Goal: Task Accomplishment & Management: Manage account settings

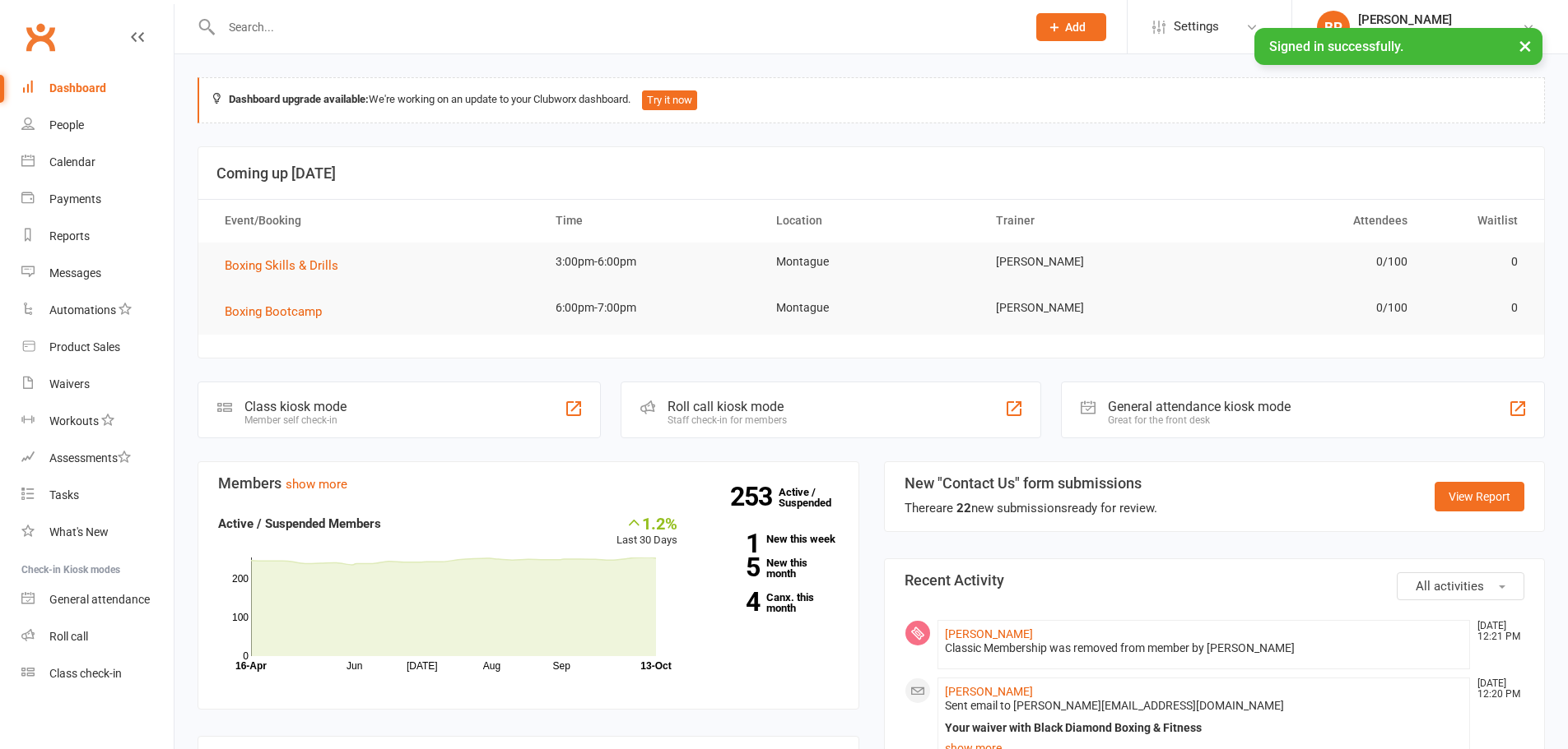
click at [432, 27] on input "text" at bounding box center [615, 28] width 798 height 23
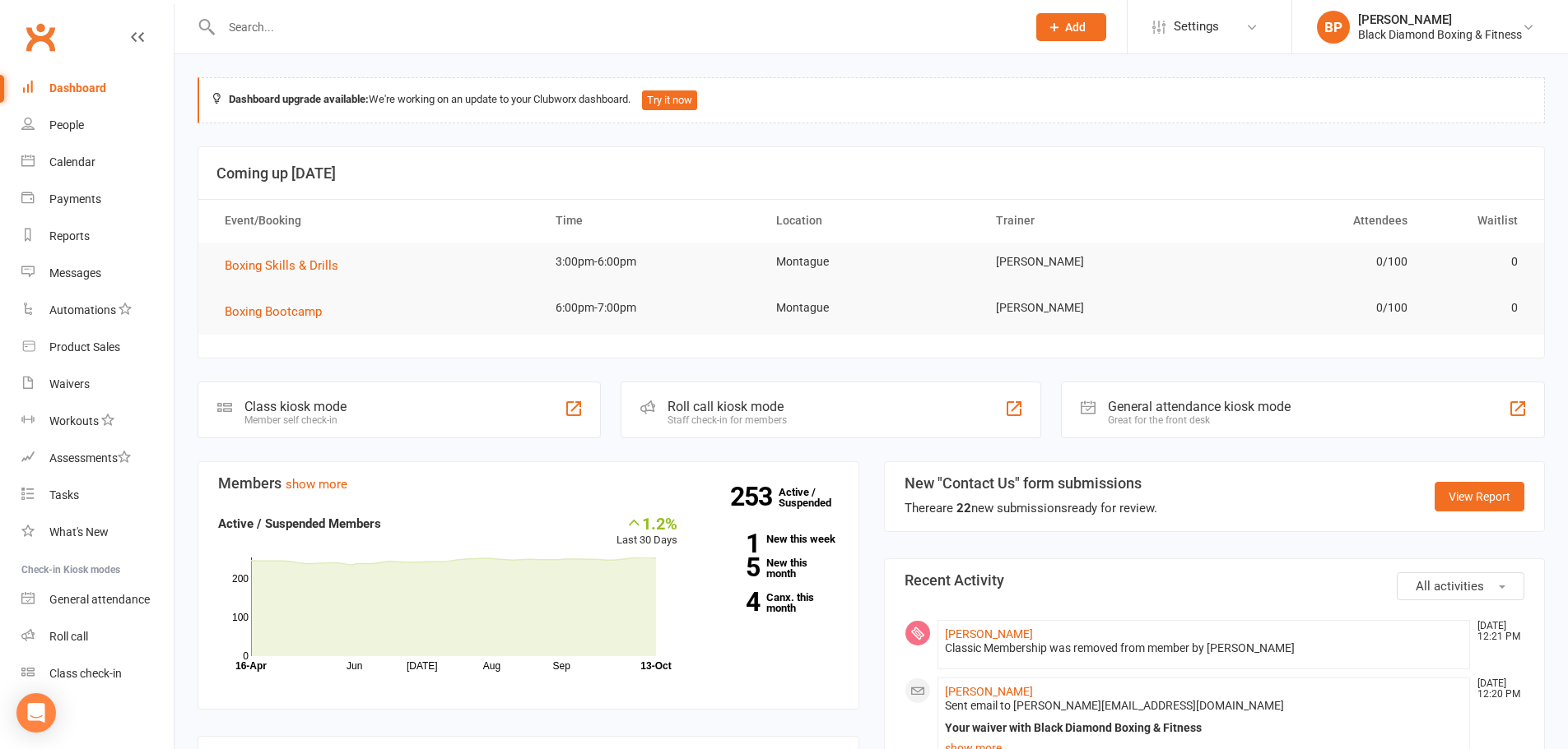
click at [359, 27] on input "text" at bounding box center [615, 28] width 798 height 23
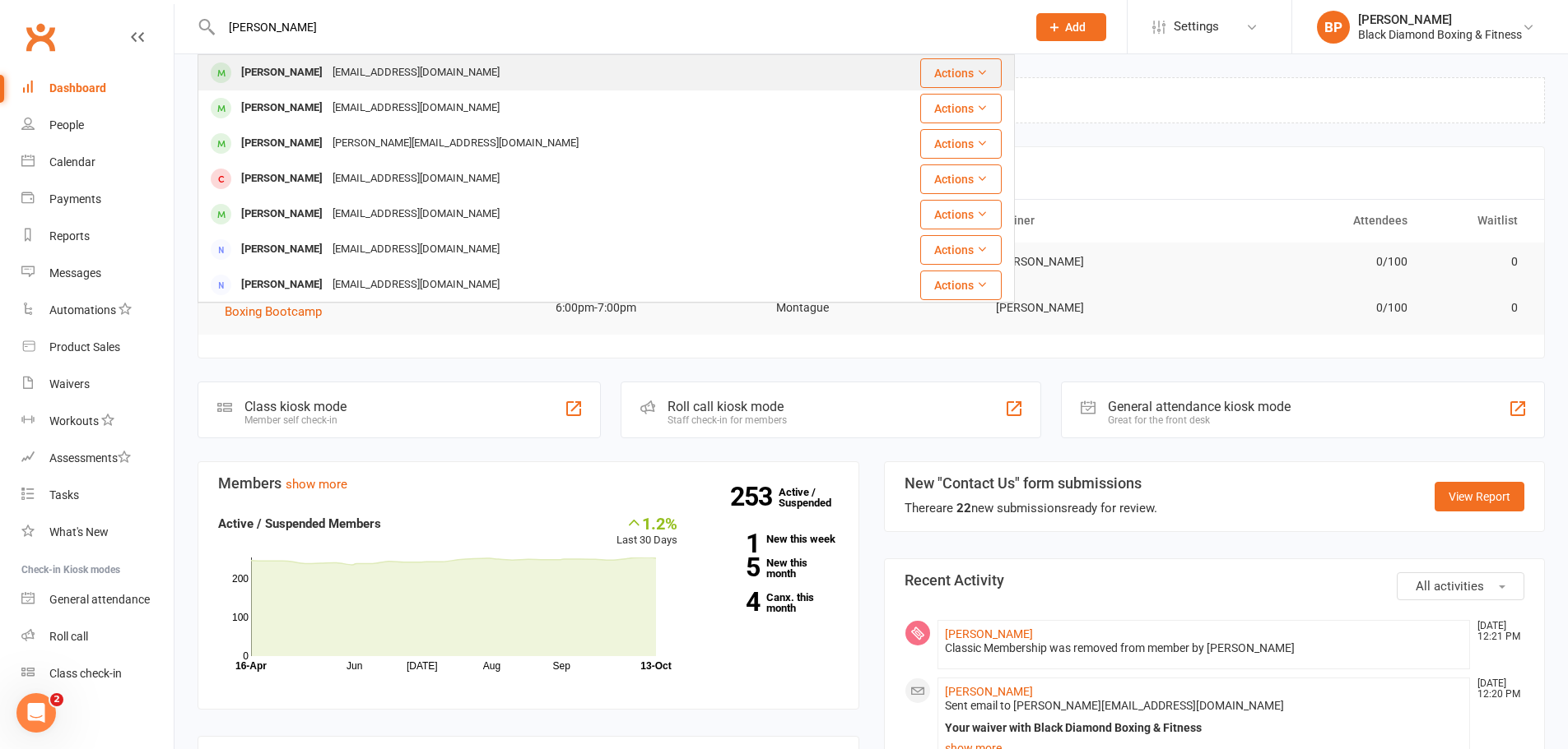
type input "[PERSON_NAME]"
click at [379, 76] on div "[EMAIL_ADDRESS][DOMAIN_NAME]" at bounding box center [416, 72] width 177 height 24
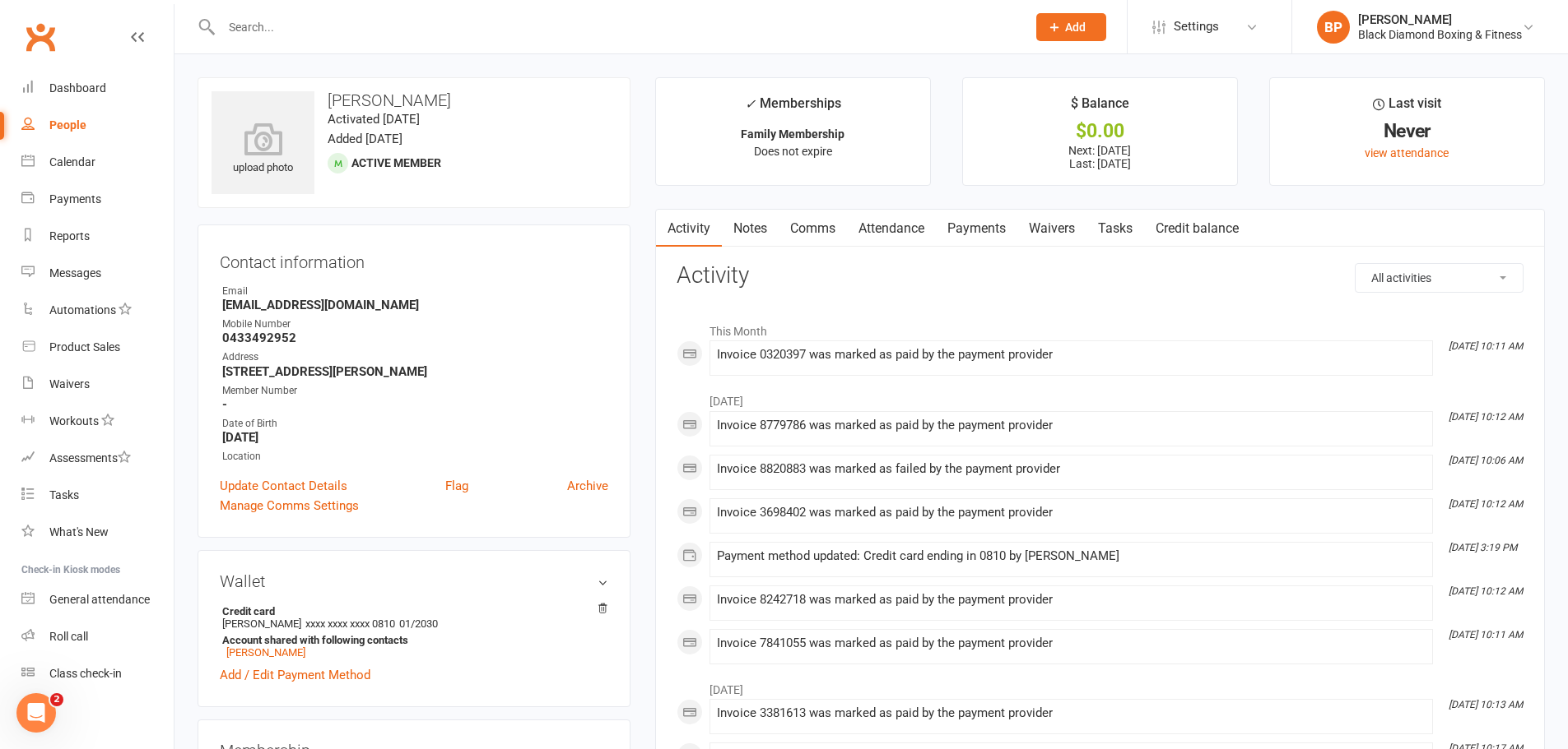
click at [999, 232] on link "Payments" at bounding box center [976, 229] width 82 height 38
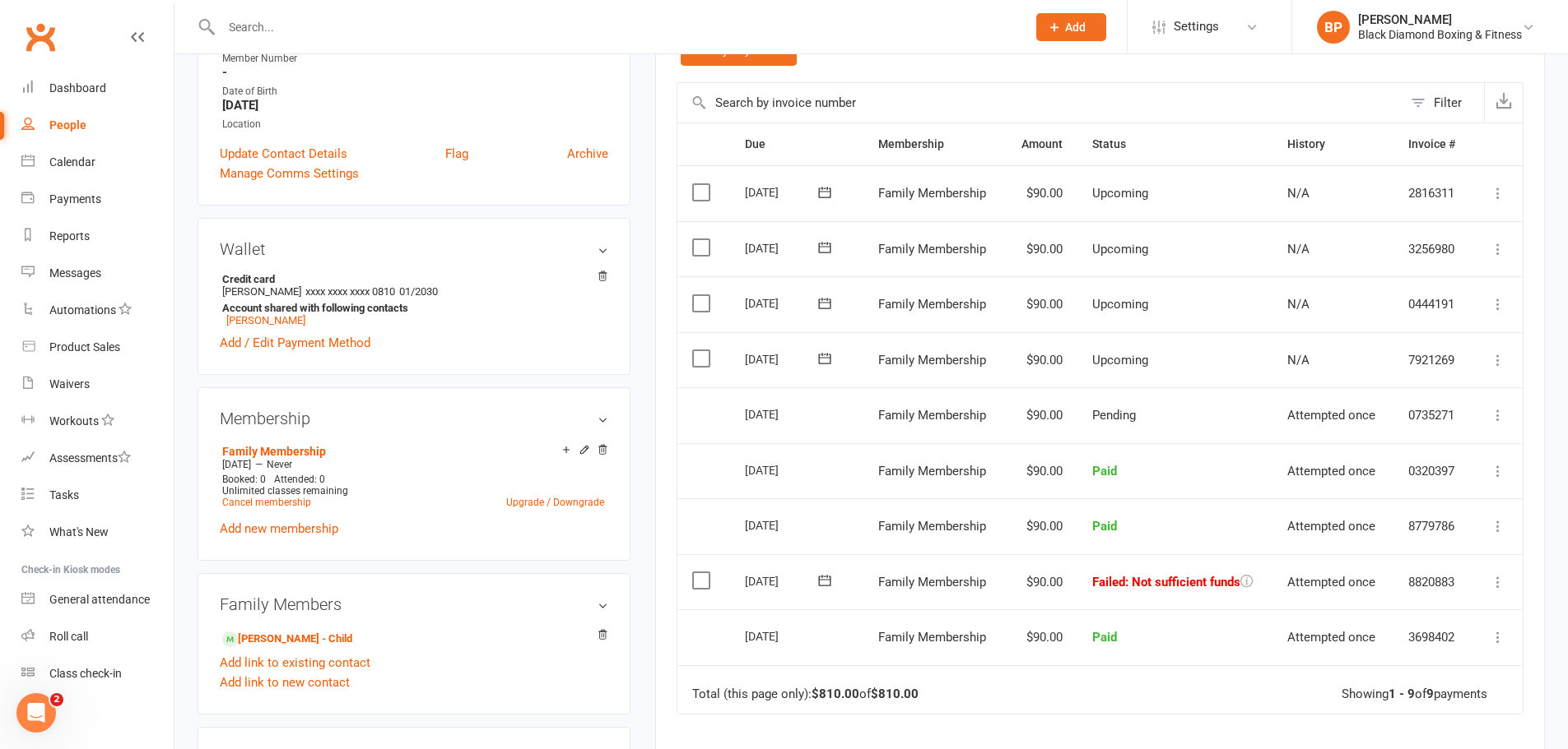
scroll to position [411, 0]
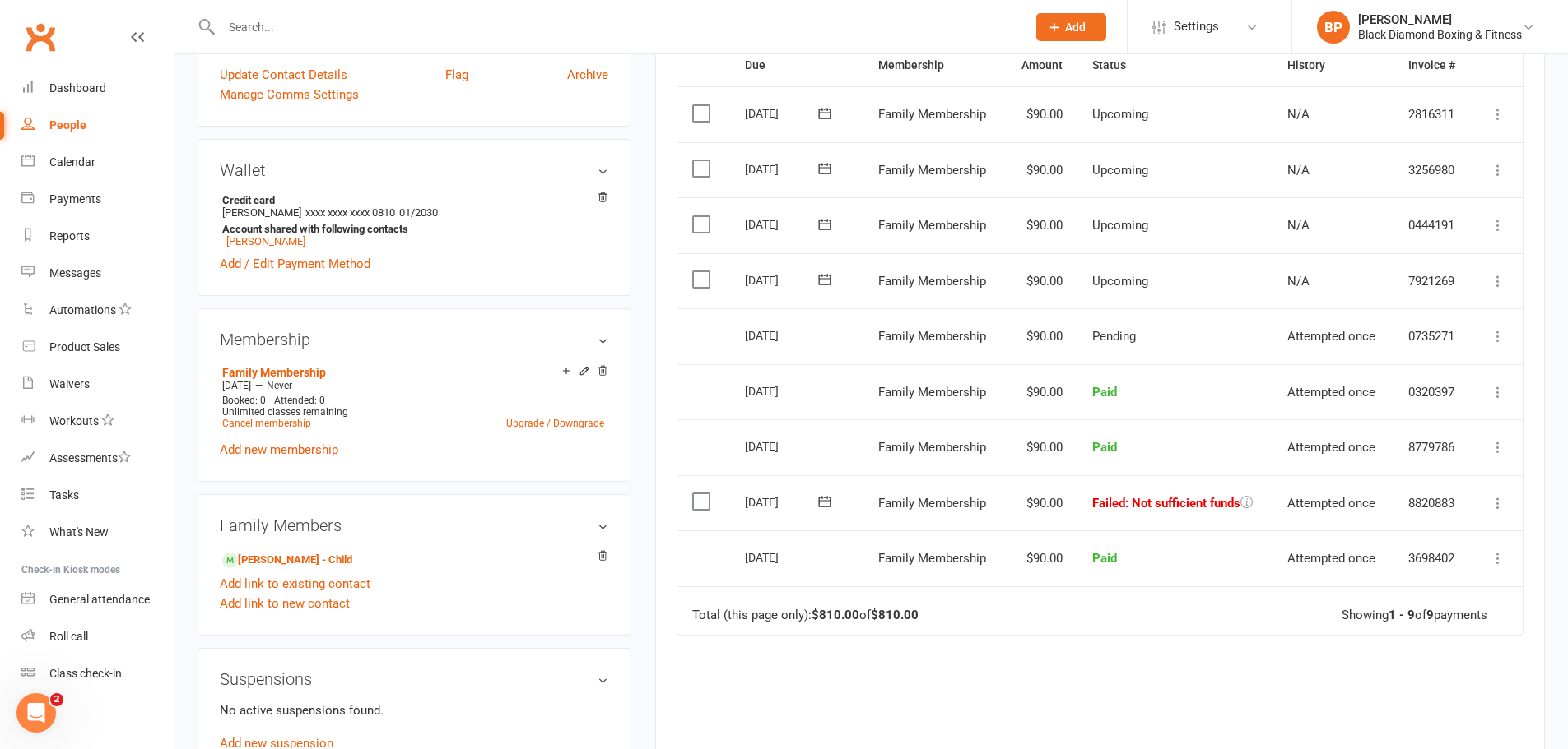
click at [1220, 636] on table "Due Contact Membership Amount Status History Invoice # Select this [DATE] [PERS…" at bounding box center [1100, 340] width 847 height 592
click at [330, 560] on link "[PERSON_NAME] - Child" at bounding box center [287, 560] width 130 height 17
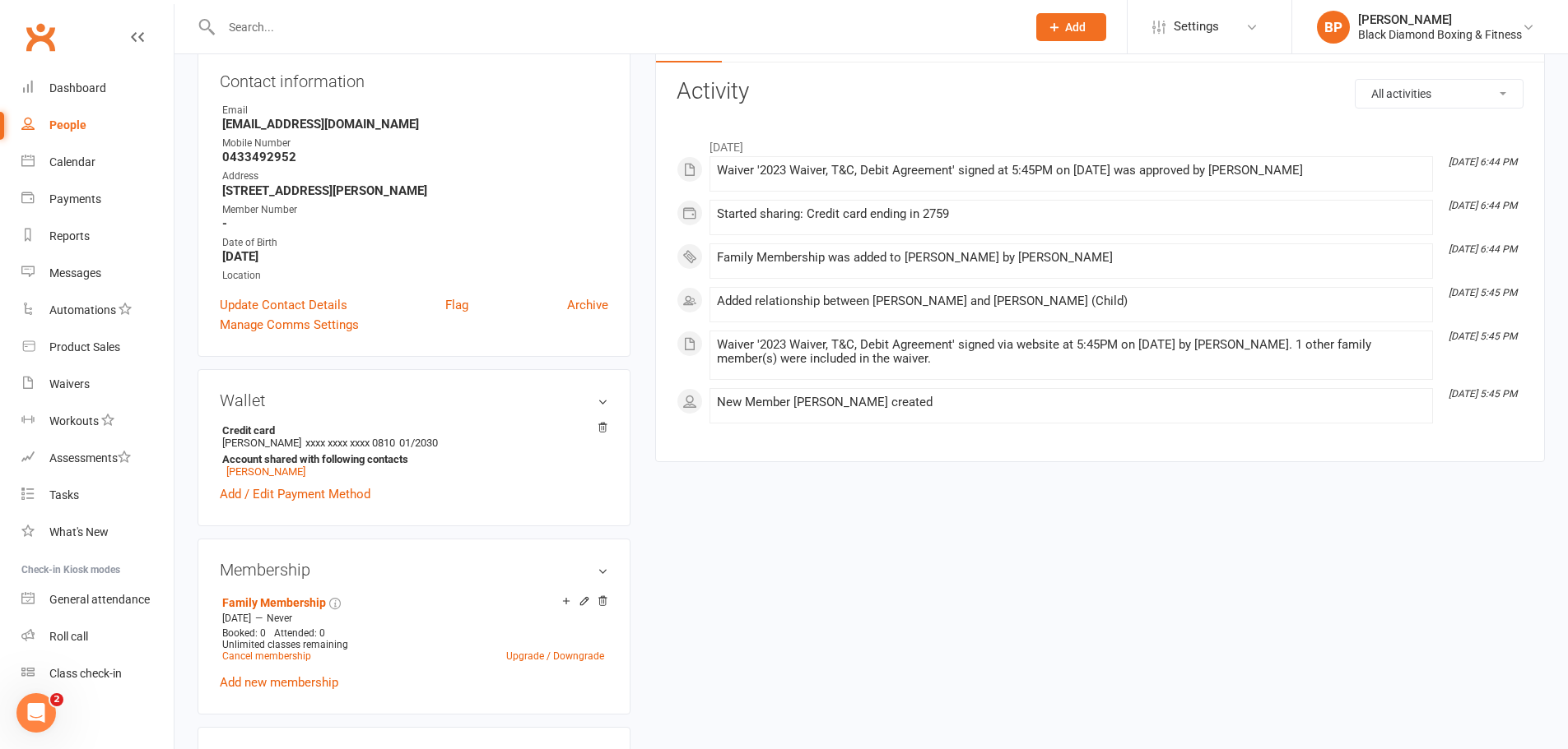
scroll to position [246, 0]
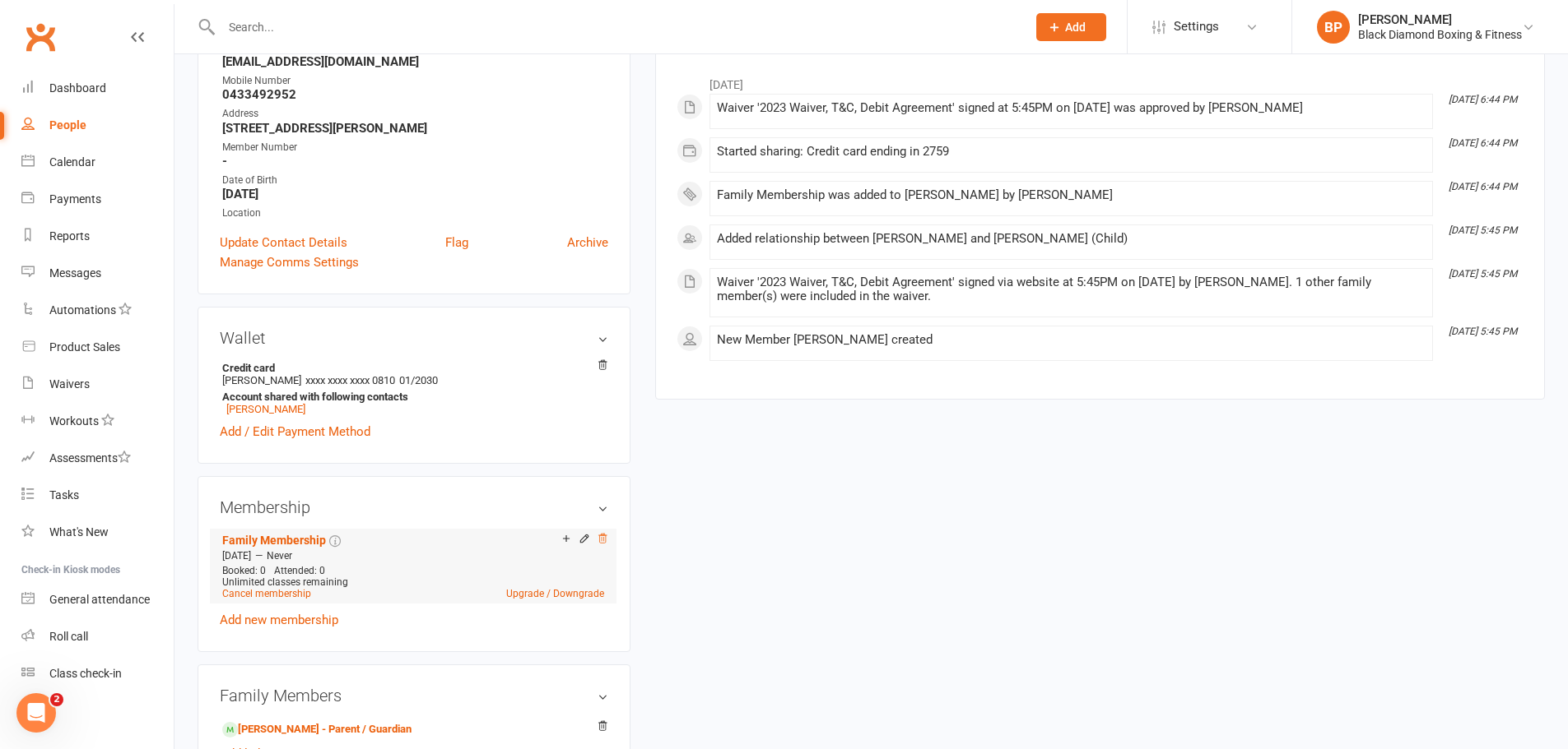
click at [602, 539] on icon at bounding box center [602, 538] width 8 height 9
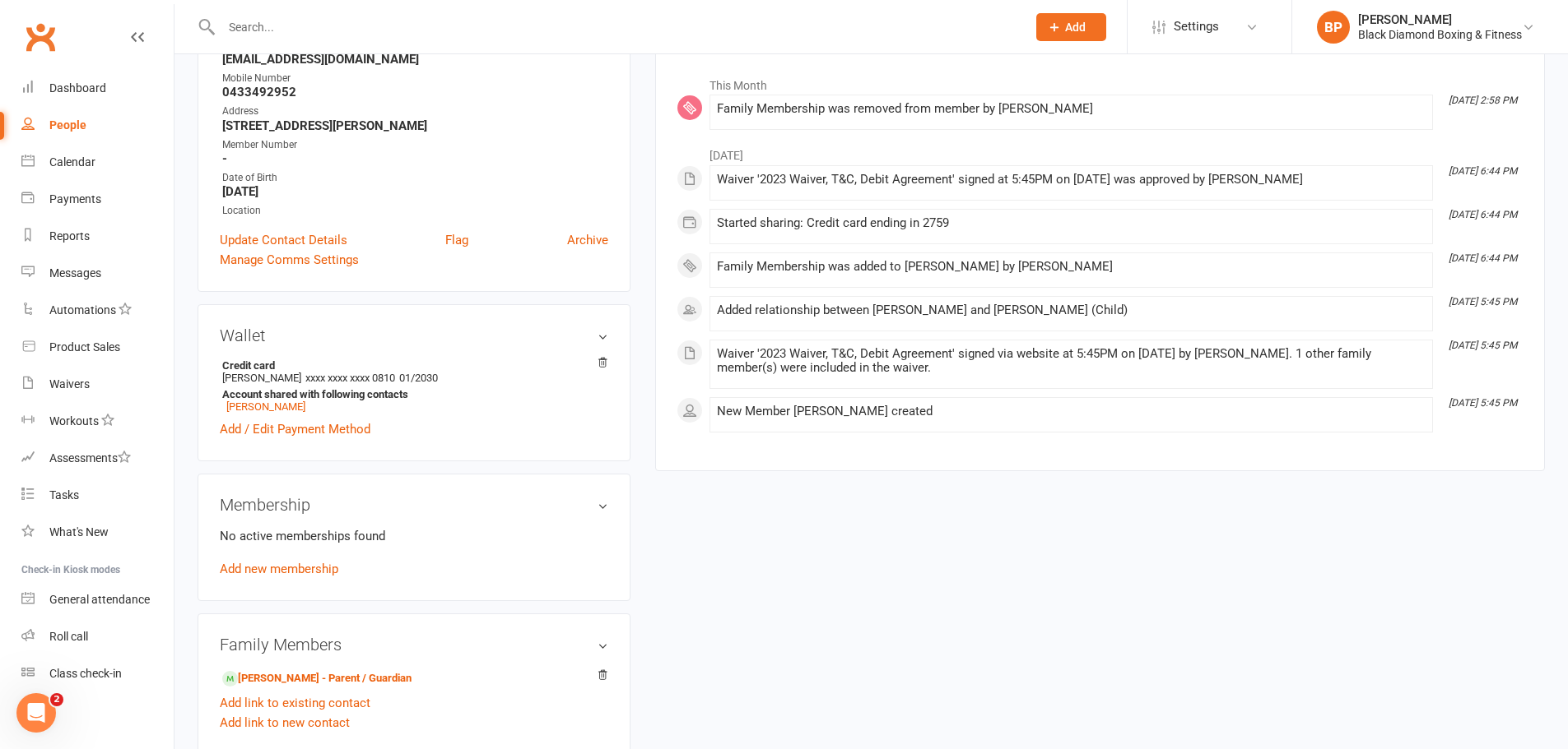
scroll to position [411, 0]
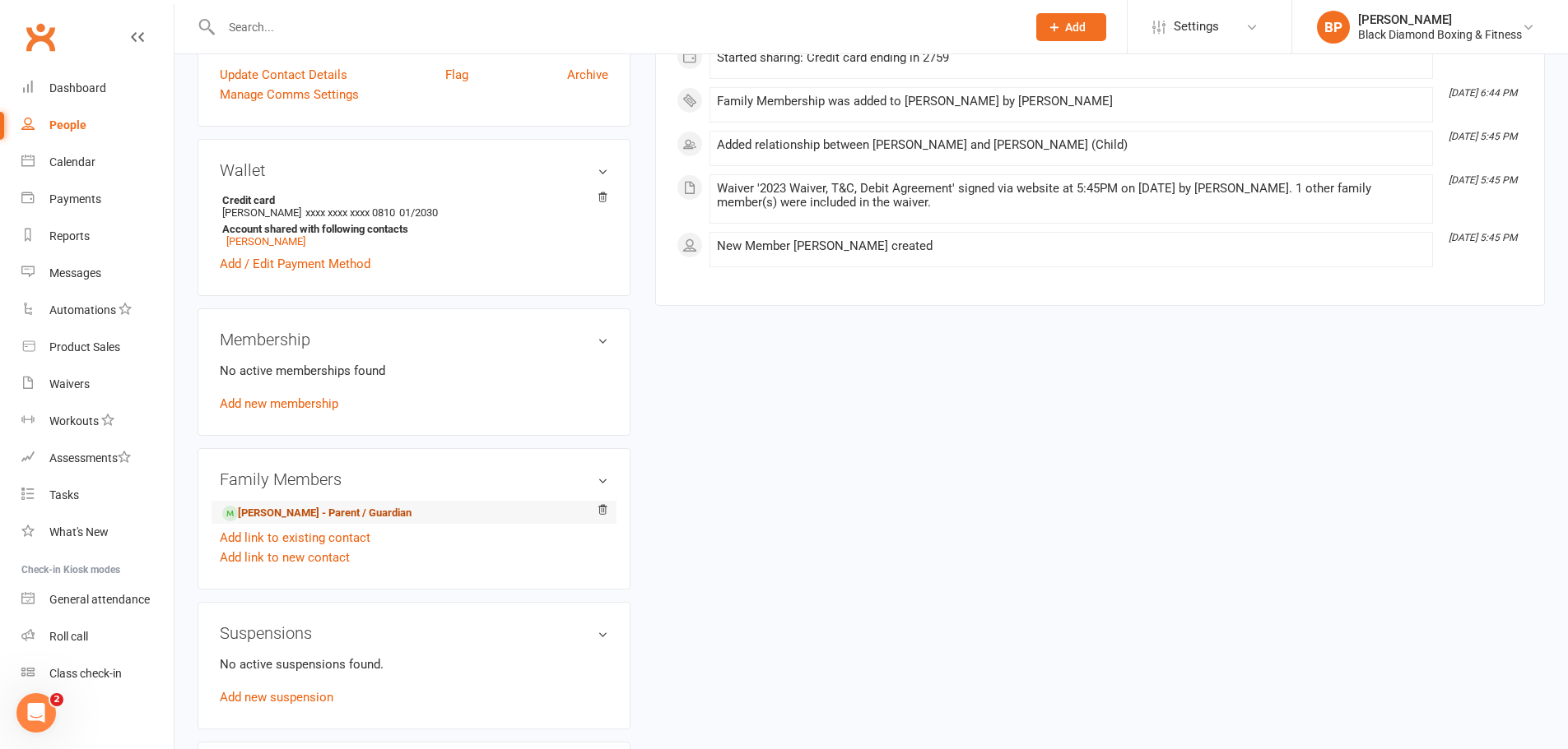
click at [280, 513] on link "[PERSON_NAME] - Parent / Guardian" at bounding box center [317, 513] width 190 height 17
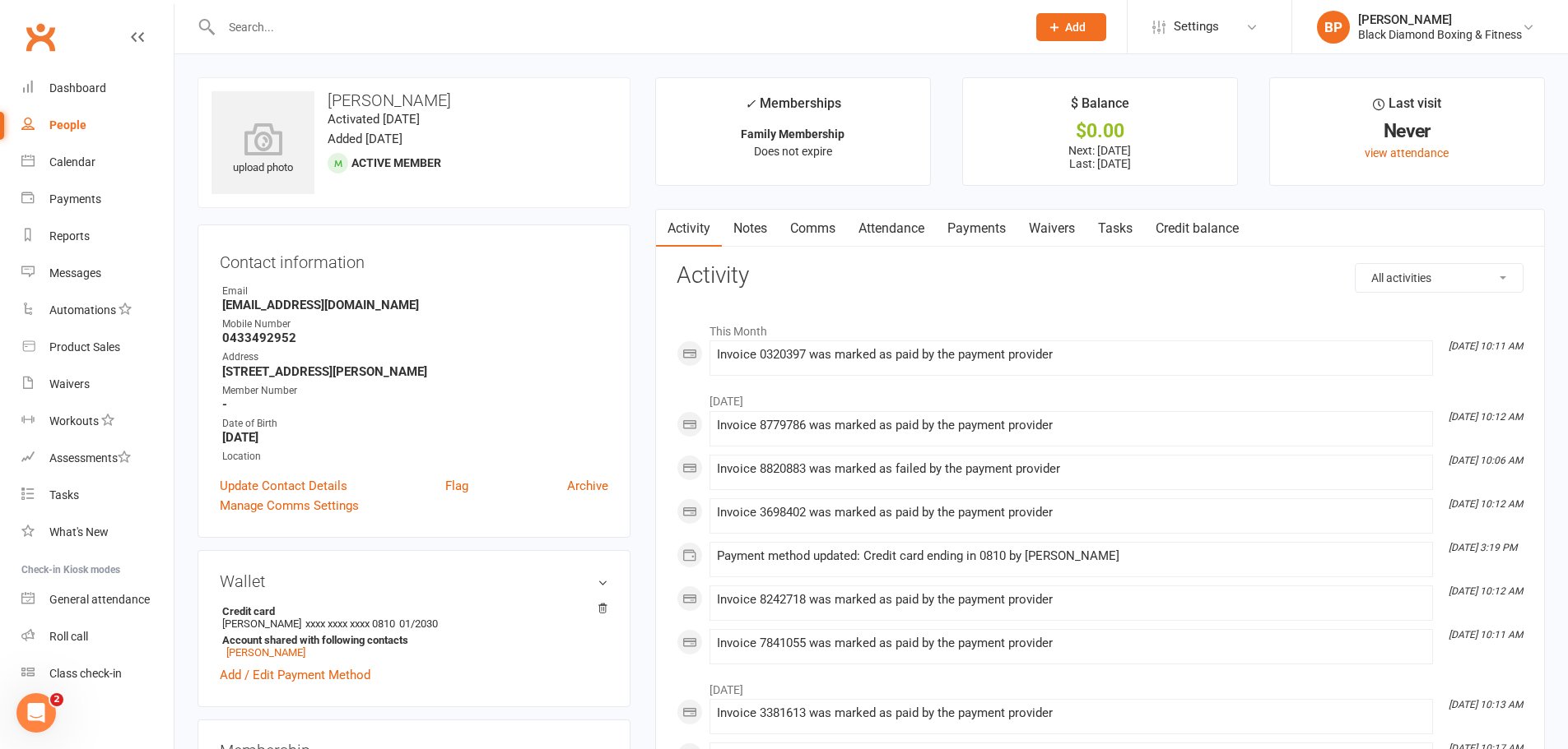
click at [965, 224] on link "Payments" at bounding box center [976, 229] width 82 height 38
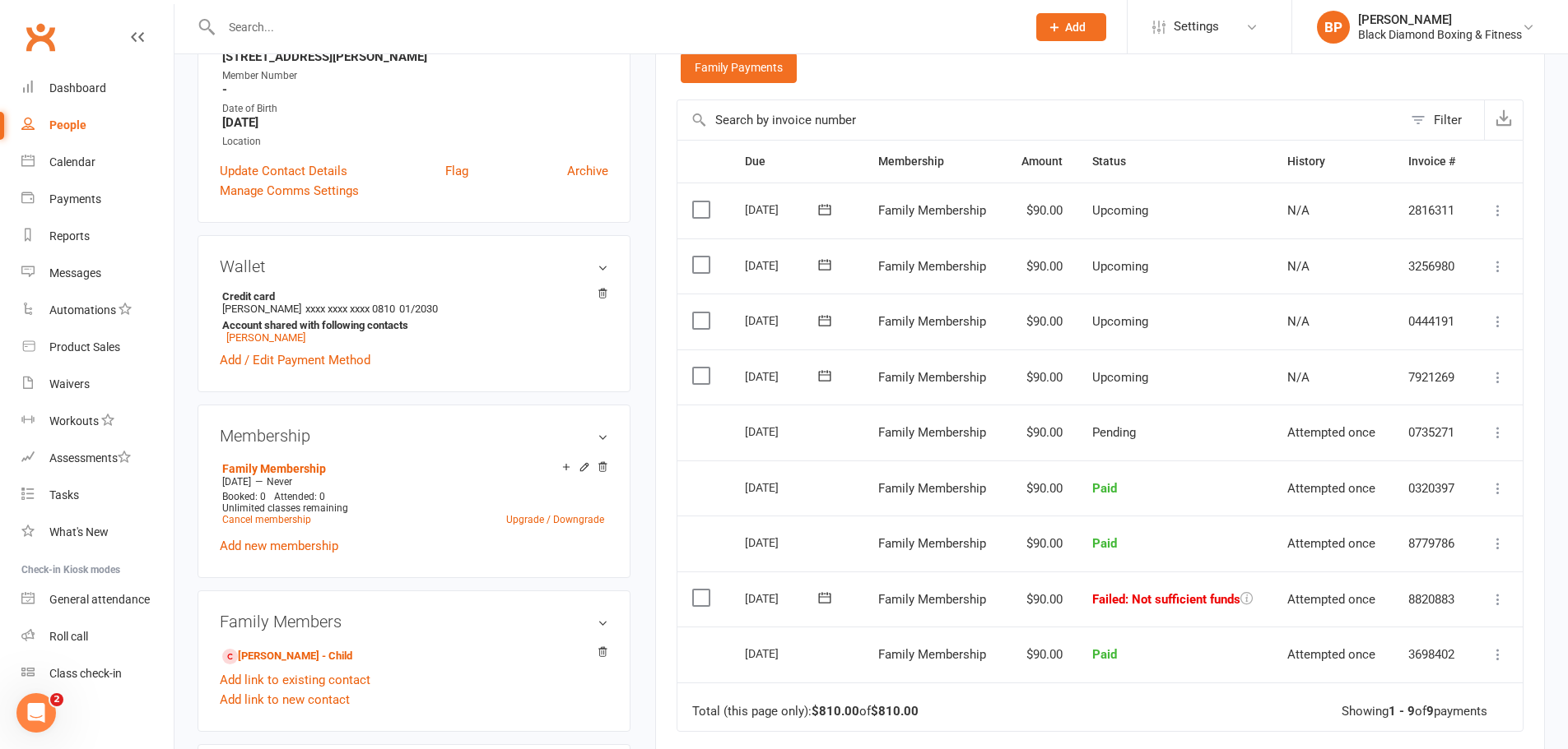
scroll to position [329, 0]
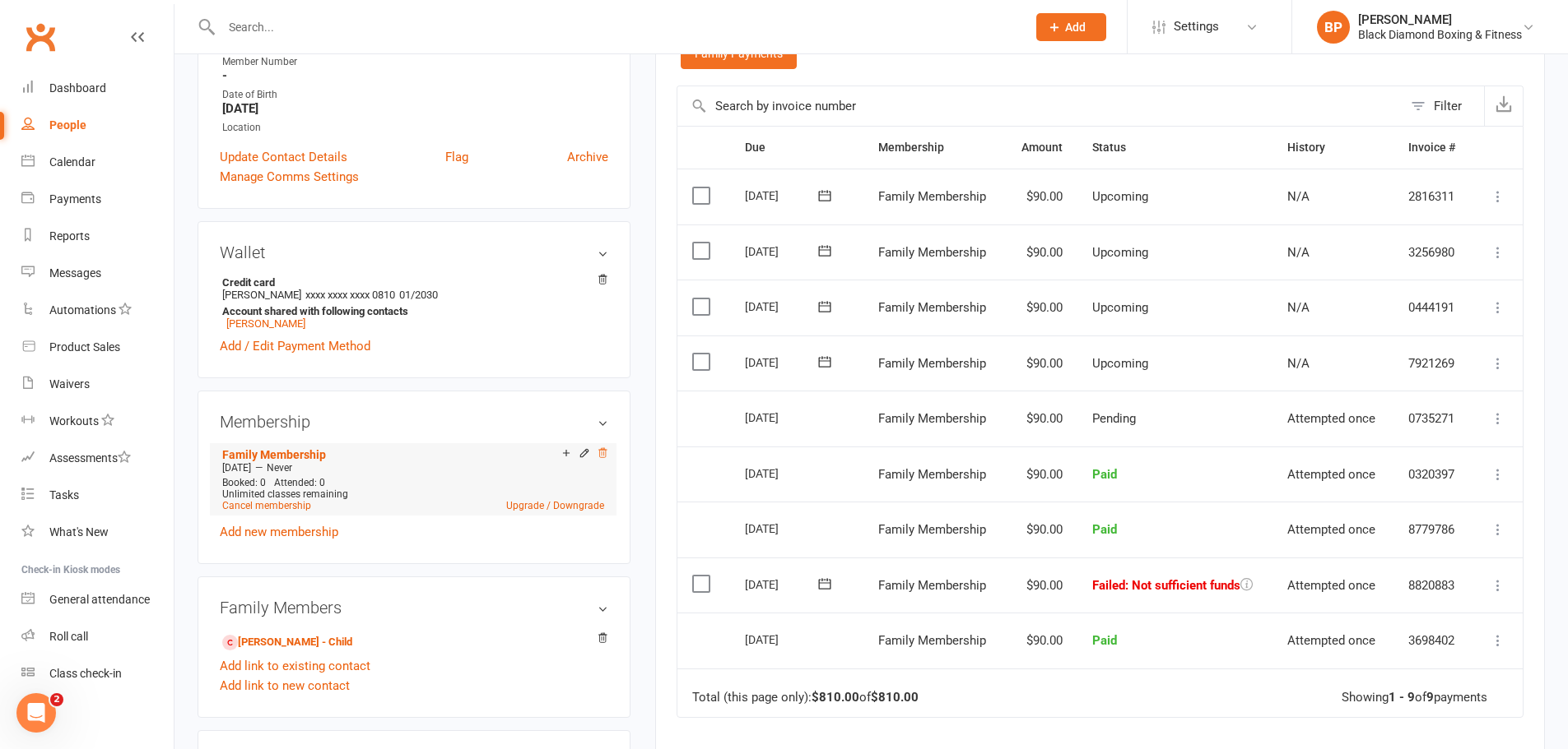
click at [602, 455] on icon at bounding box center [602, 453] width 12 height 12
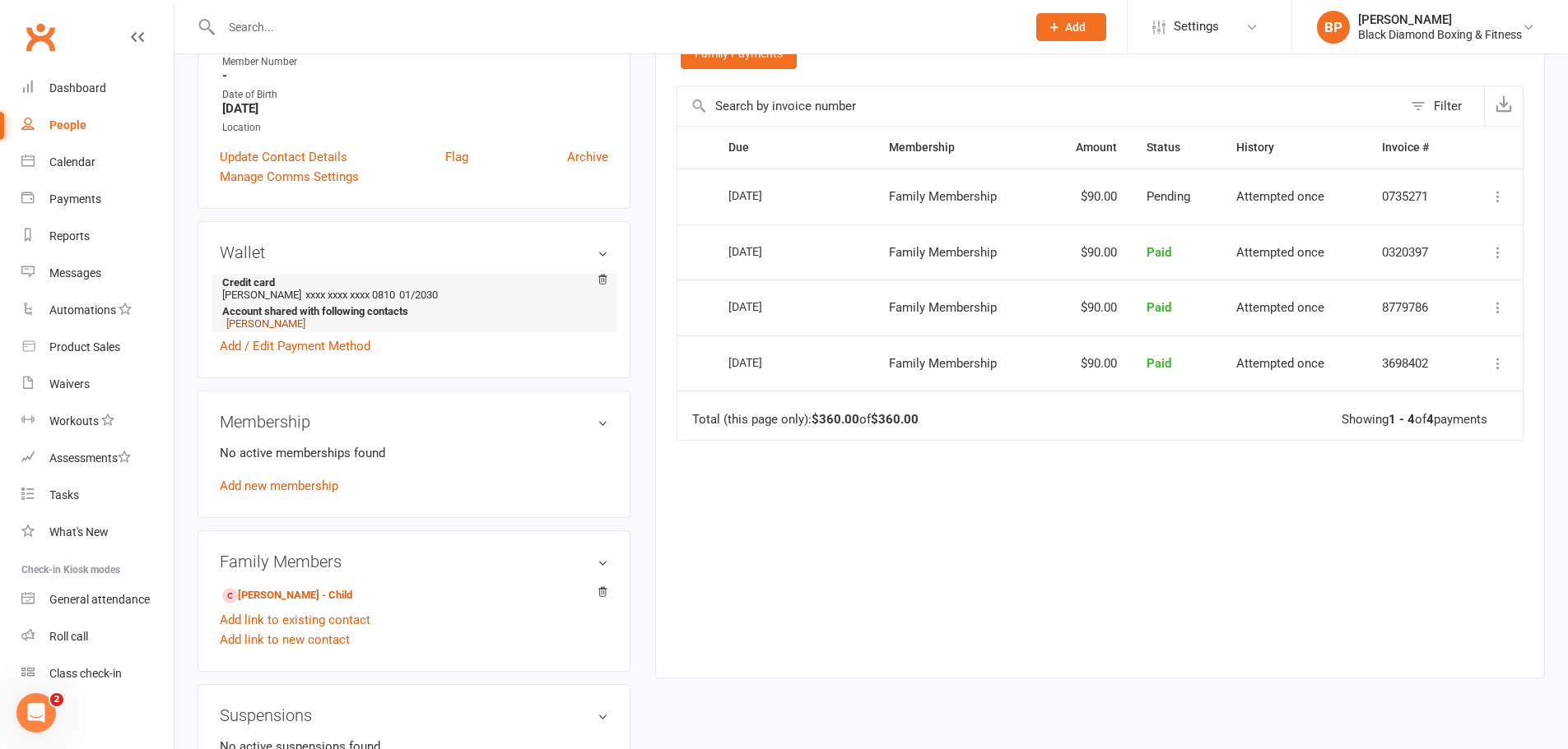
click at [295, 324] on link "[PERSON_NAME]" at bounding box center [265, 324] width 79 height 12
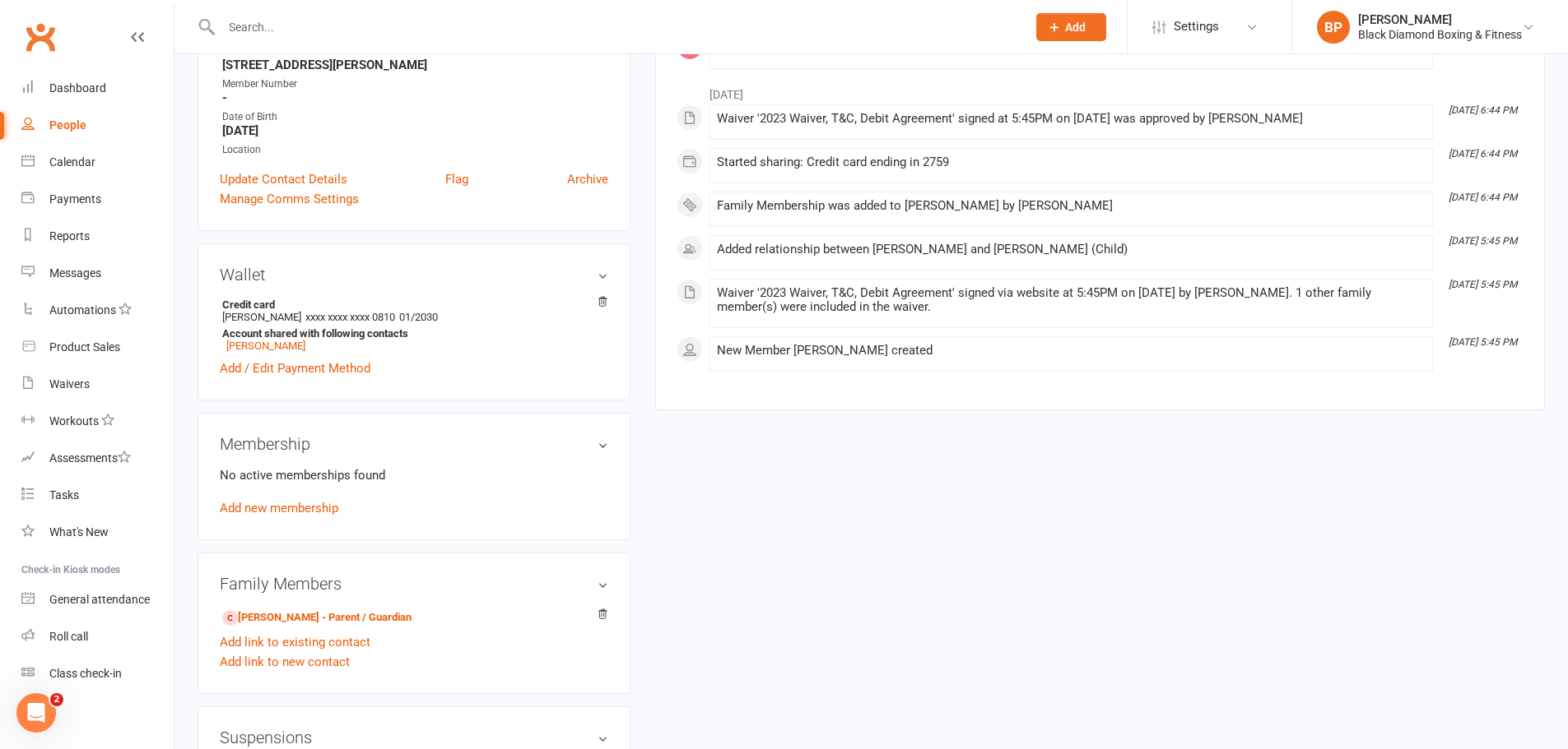
scroll to position [165, 0]
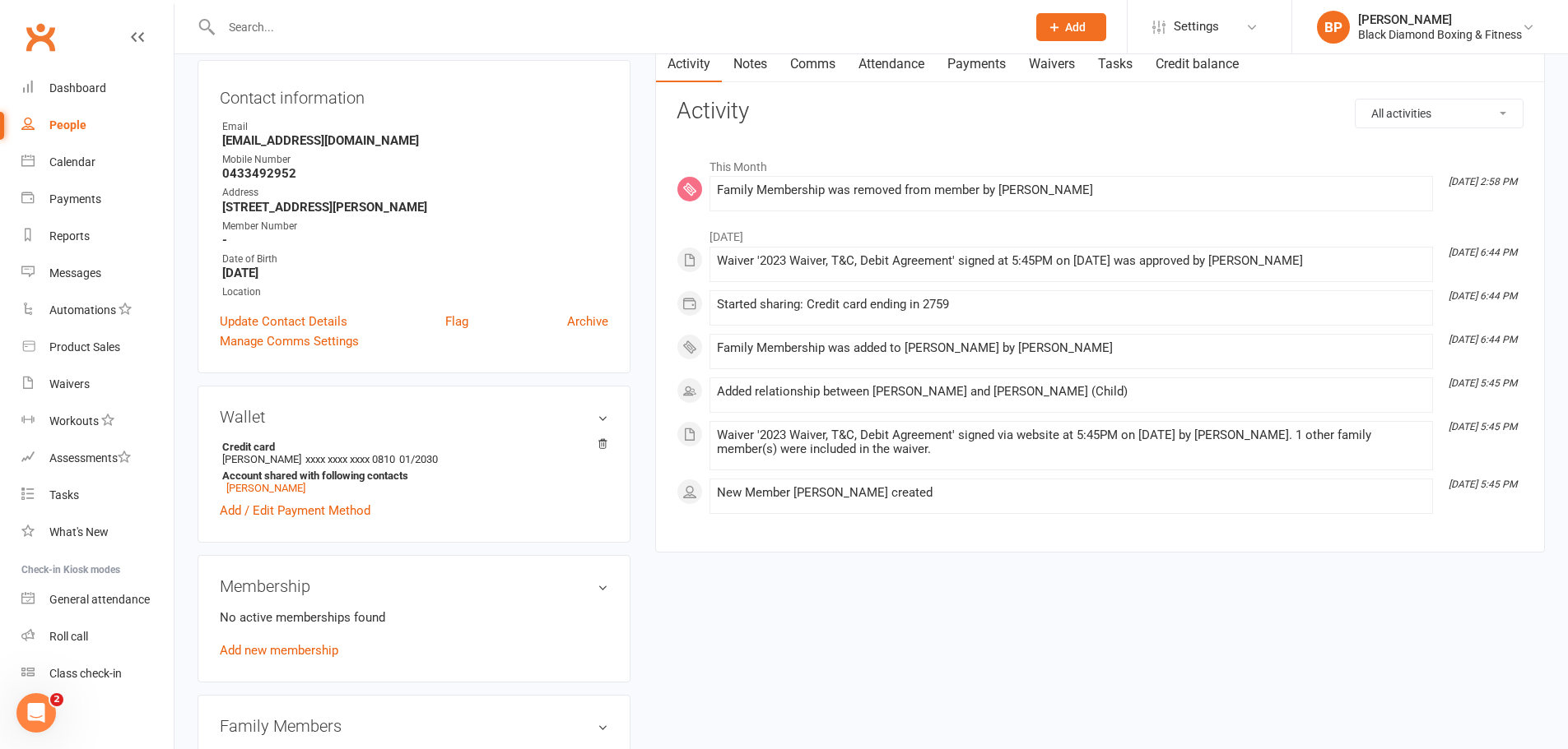
click at [553, 37] on input "text" at bounding box center [615, 28] width 798 height 23
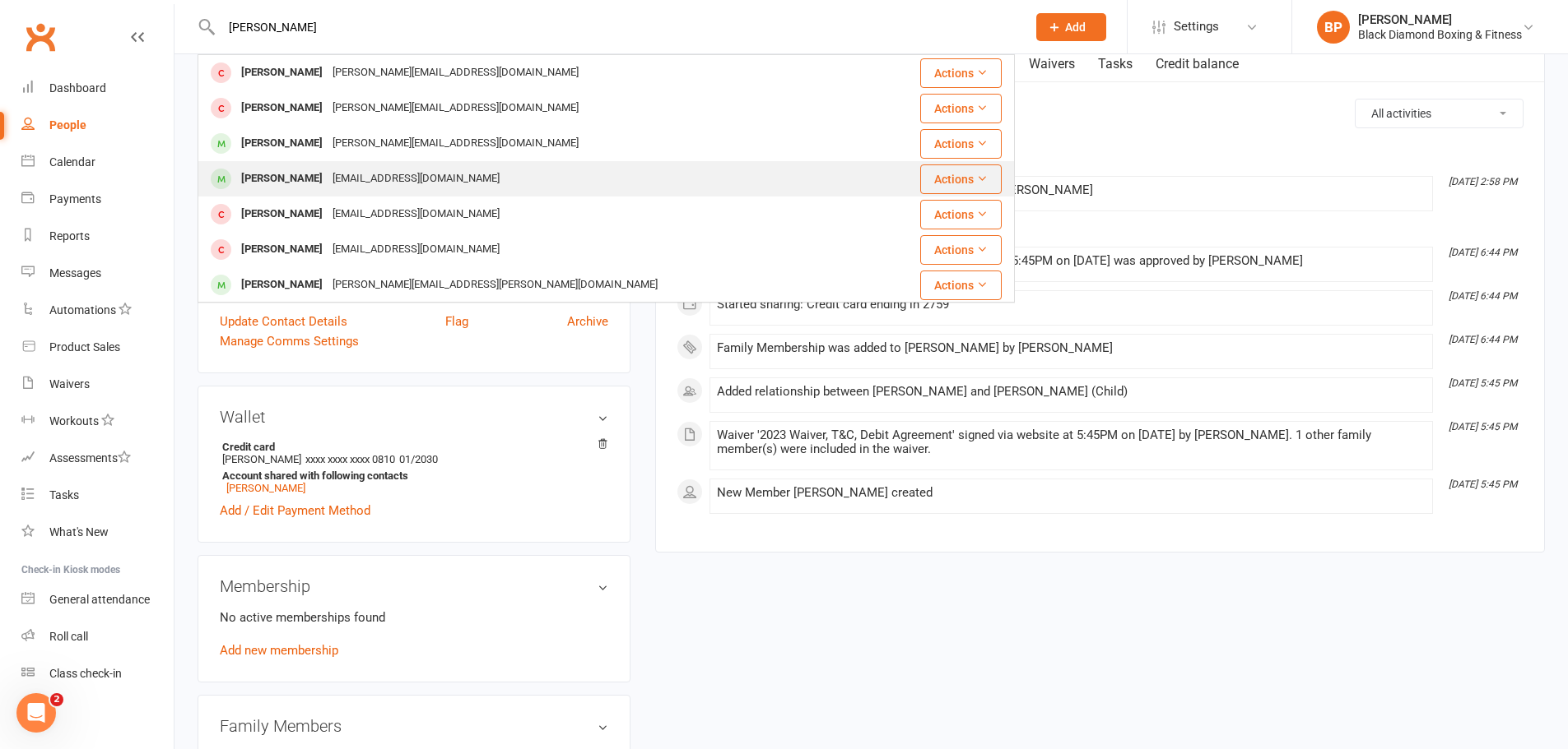
type input "[PERSON_NAME]"
click at [476, 170] on div "[PERSON_NAME] [EMAIL_ADDRESS][DOMAIN_NAME]" at bounding box center [537, 179] width 677 height 34
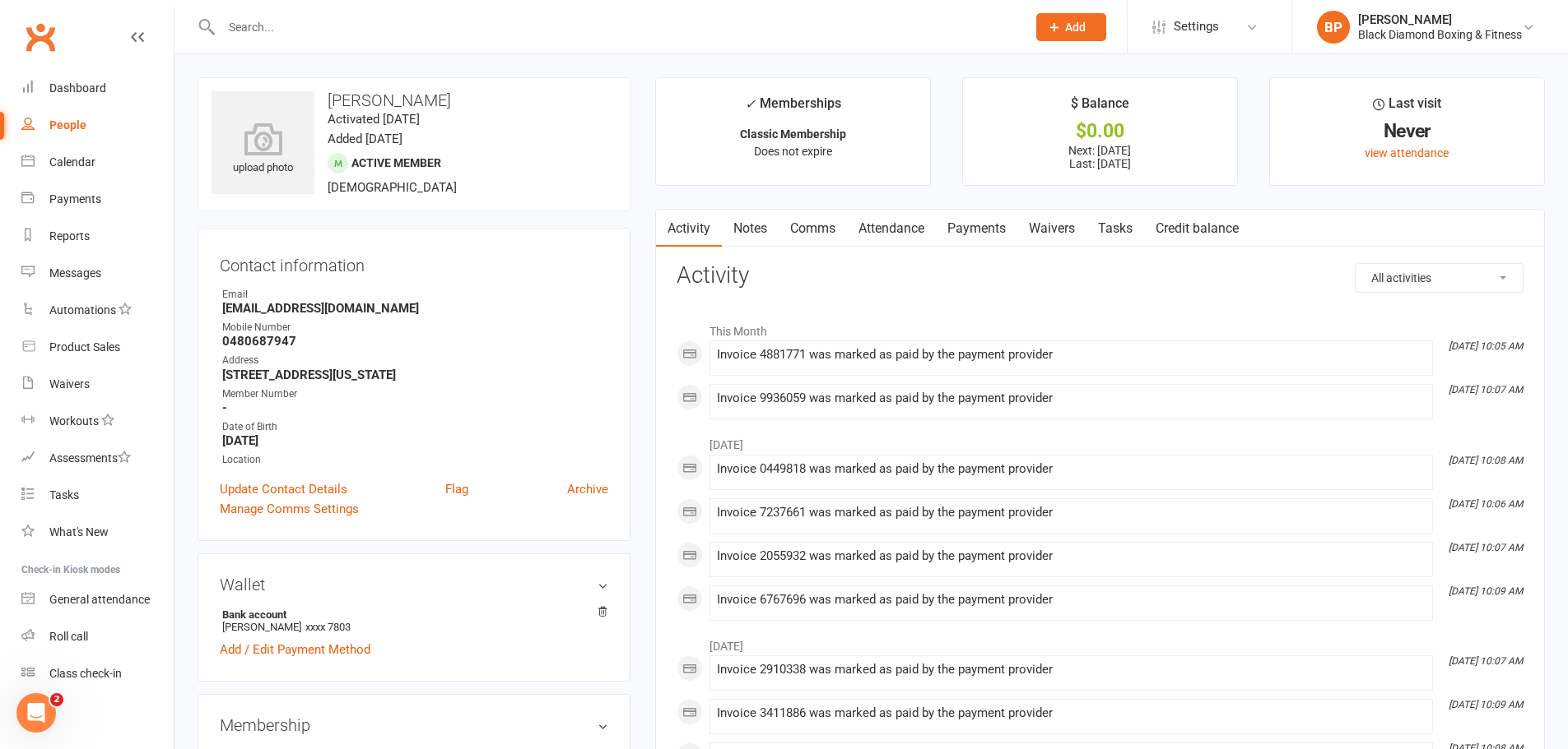
click at [975, 224] on link "Payments" at bounding box center [976, 229] width 82 height 38
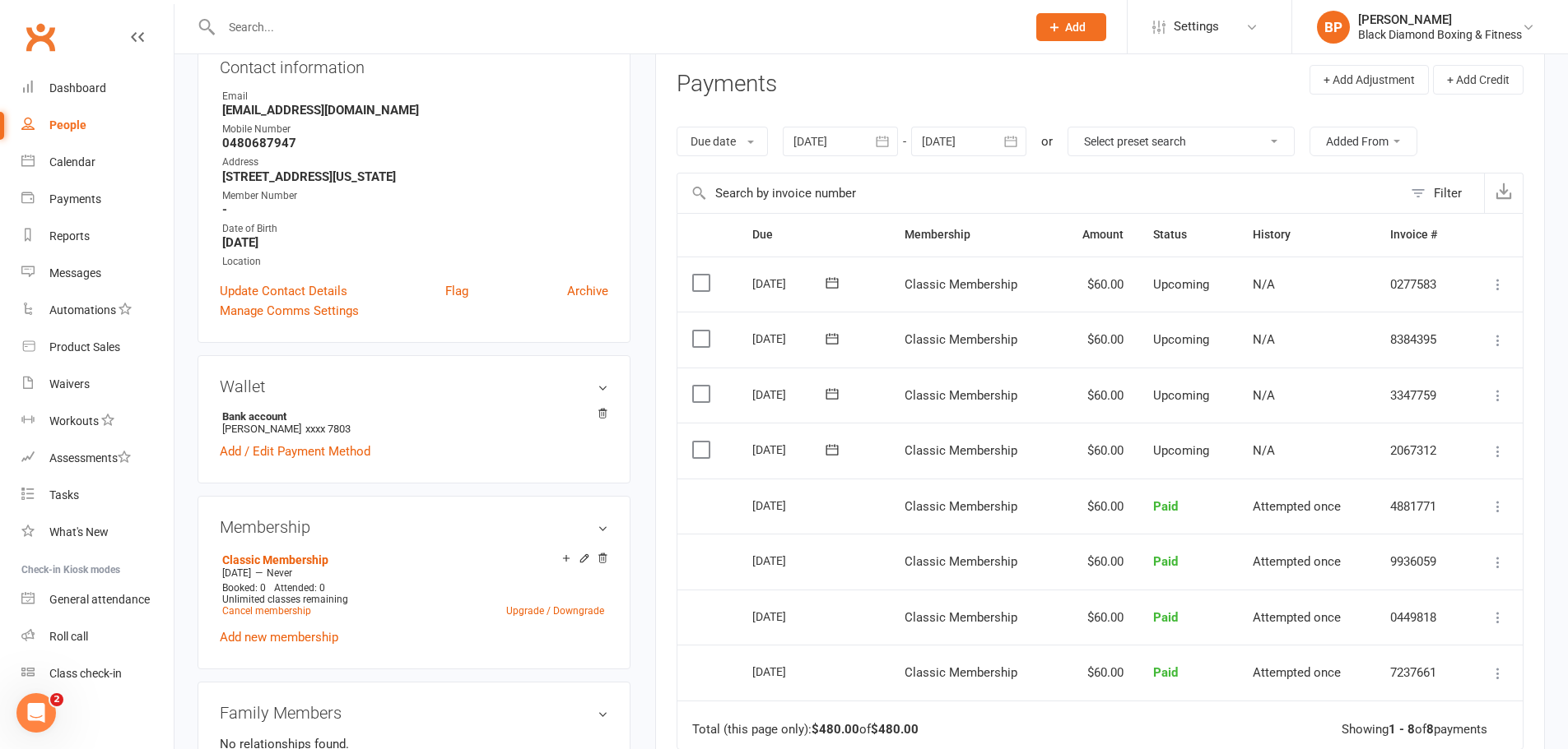
scroll to position [246, 0]
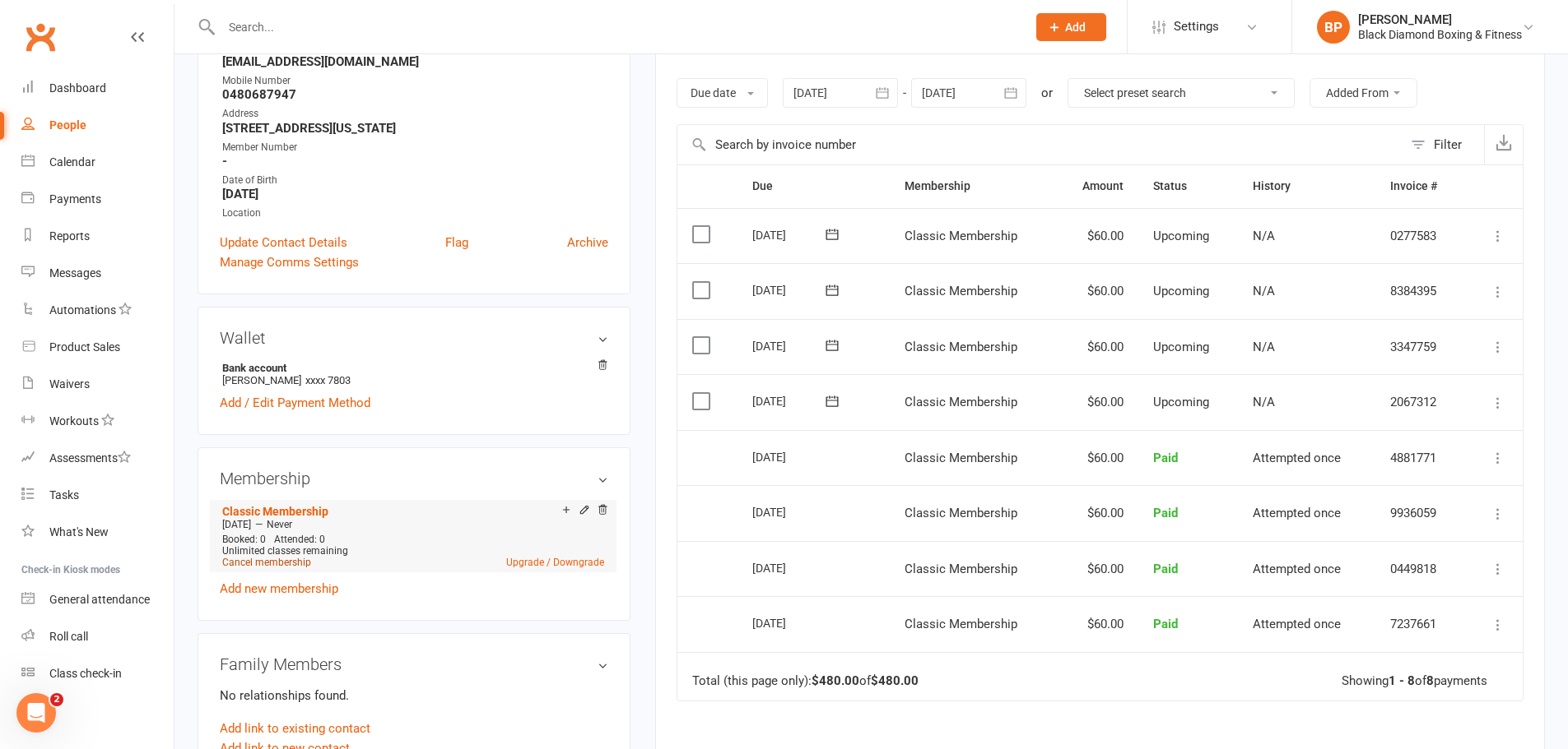
click at [272, 561] on link "Cancel membership" at bounding box center [267, 562] width 89 height 12
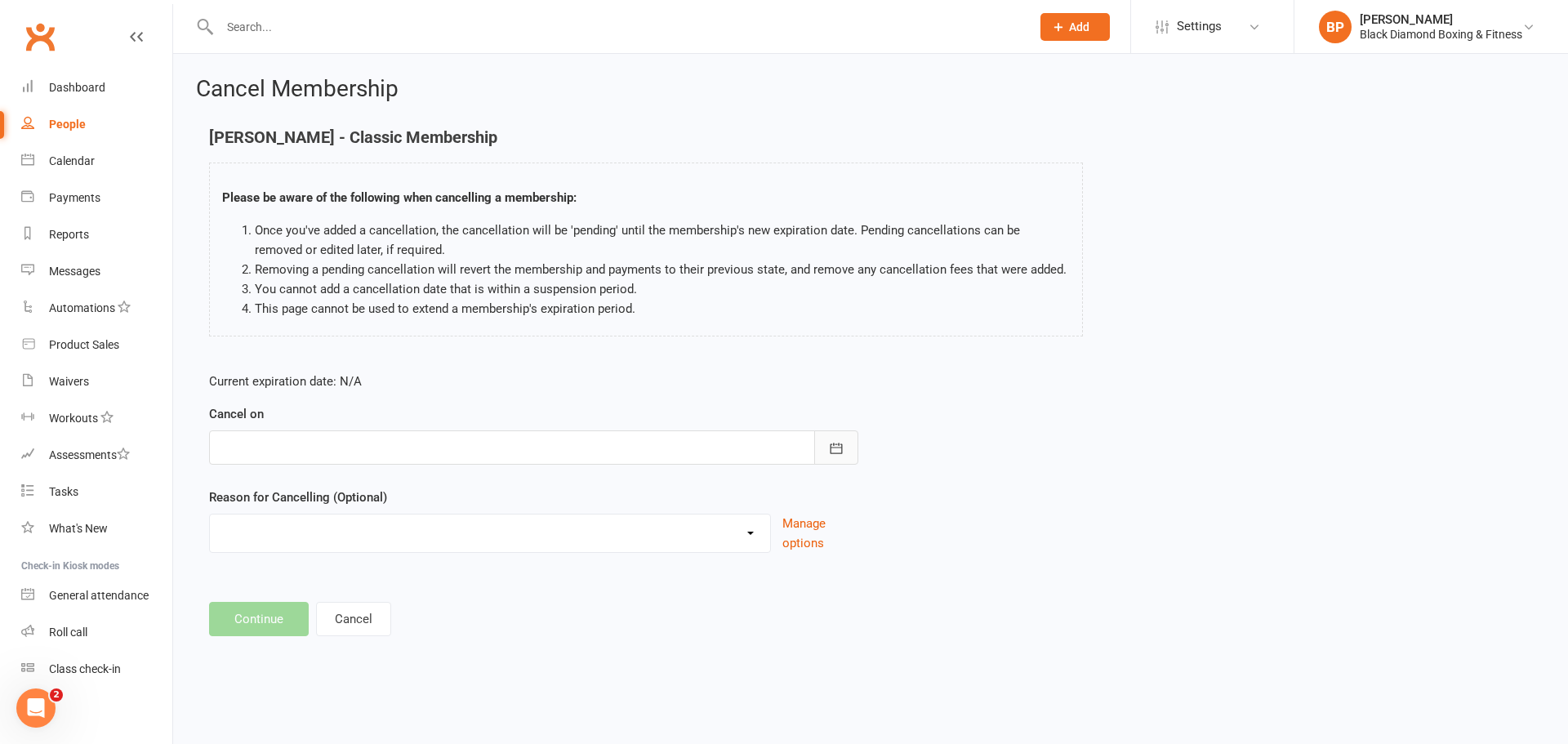
click at [835, 443] on icon "button" at bounding box center [837, 448] width 16 height 16
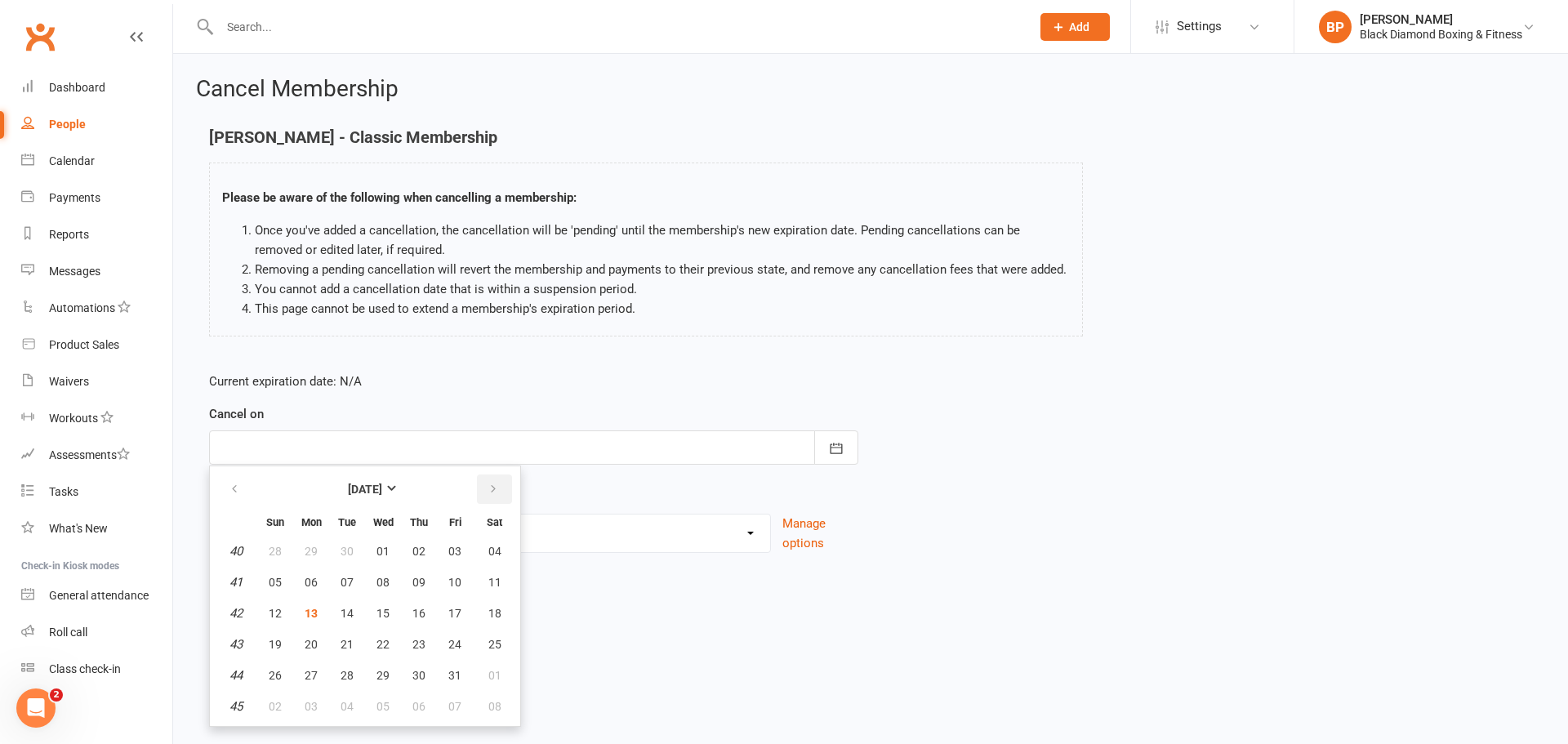
click at [494, 494] on icon "button" at bounding box center [493, 490] width 11 height 13
click at [337, 609] on button "11" at bounding box center [347, 613] width 34 height 29
type input "[DATE]"
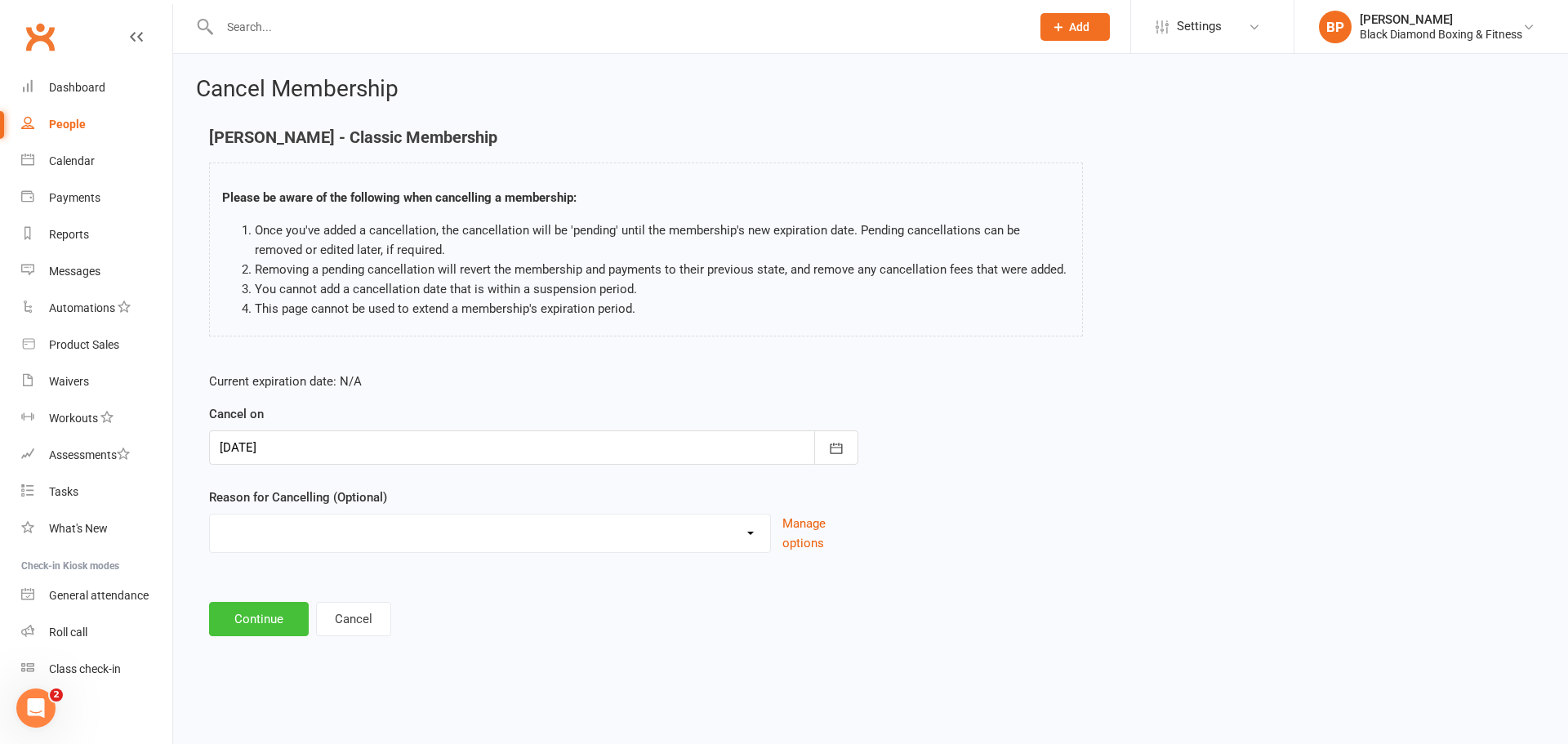
click at [286, 611] on button "Continue" at bounding box center [259, 619] width 100 height 34
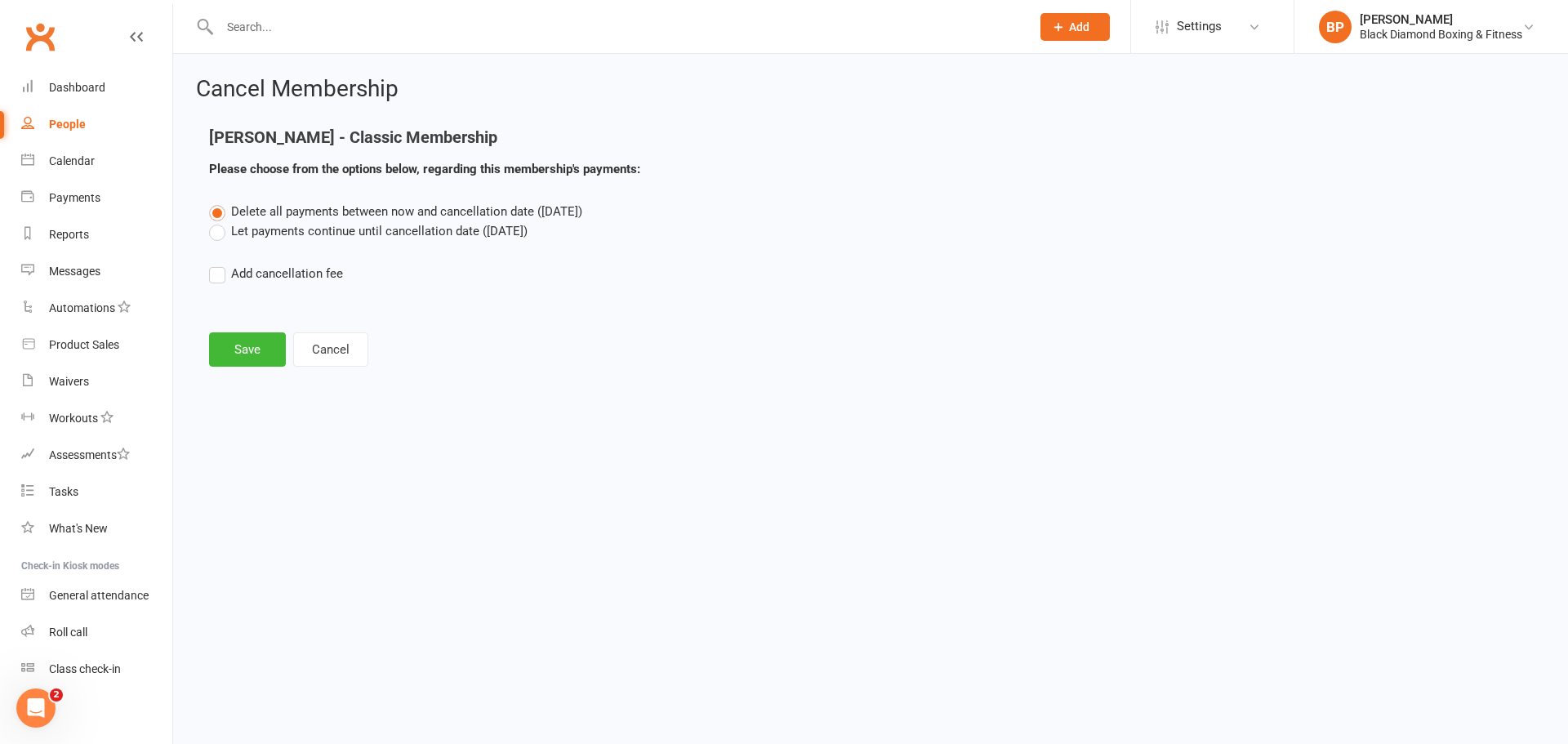
click at [321, 226] on label "Let payments continue until cancellation date ([DATE])" at bounding box center [368, 232] width 319 height 19
click at [220, 222] on input "Let payments continue until cancellation date ([DATE])" at bounding box center [215, 222] width 11 height 0
click at [236, 349] on button "Save" at bounding box center [247, 349] width 77 height 34
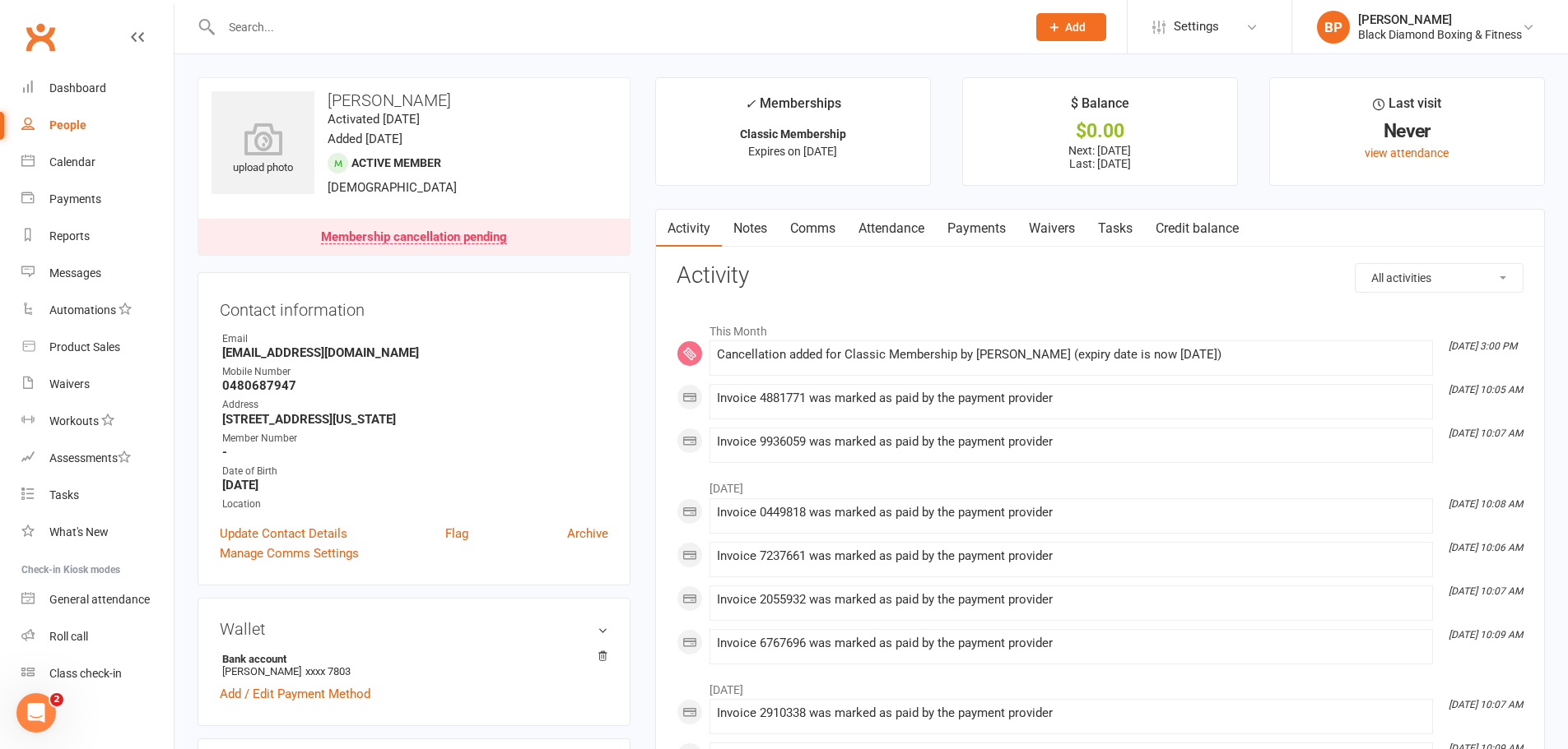
click at [967, 229] on link "Payments" at bounding box center [976, 229] width 82 height 38
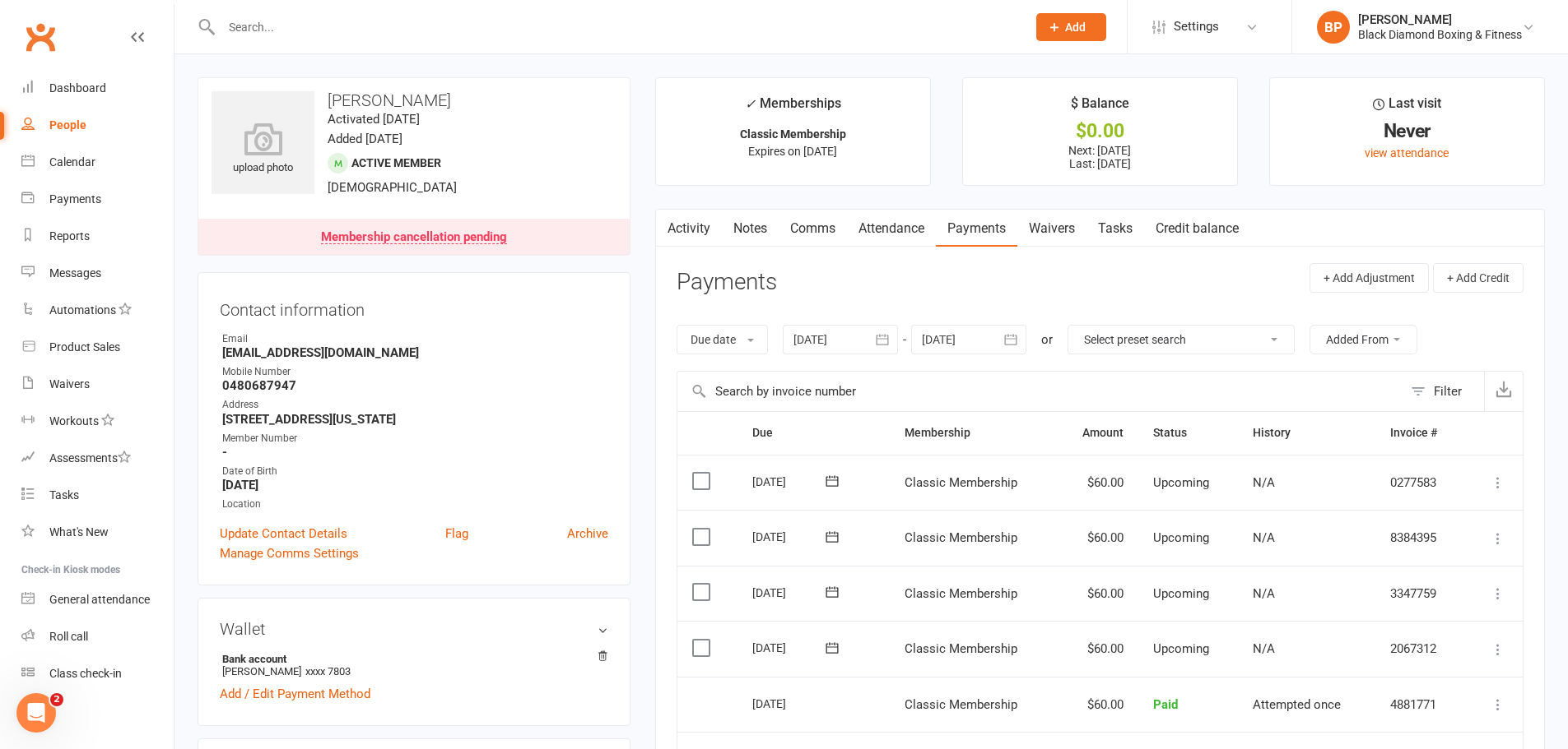
click at [1005, 337] on icon "button" at bounding box center [1010, 340] width 16 height 16
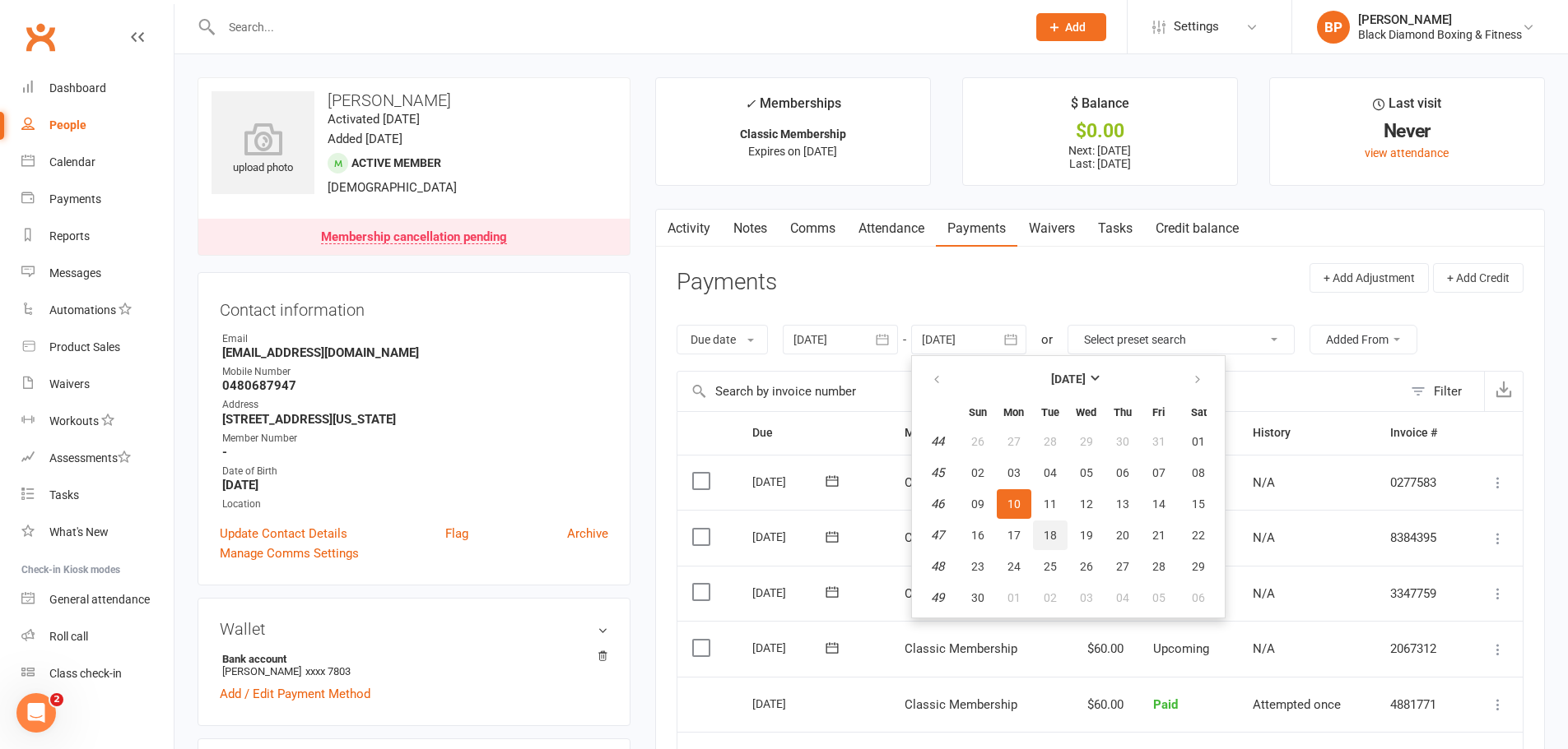
click at [1047, 530] on span "18" at bounding box center [1050, 536] width 13 height 13
type input "[DATE]"
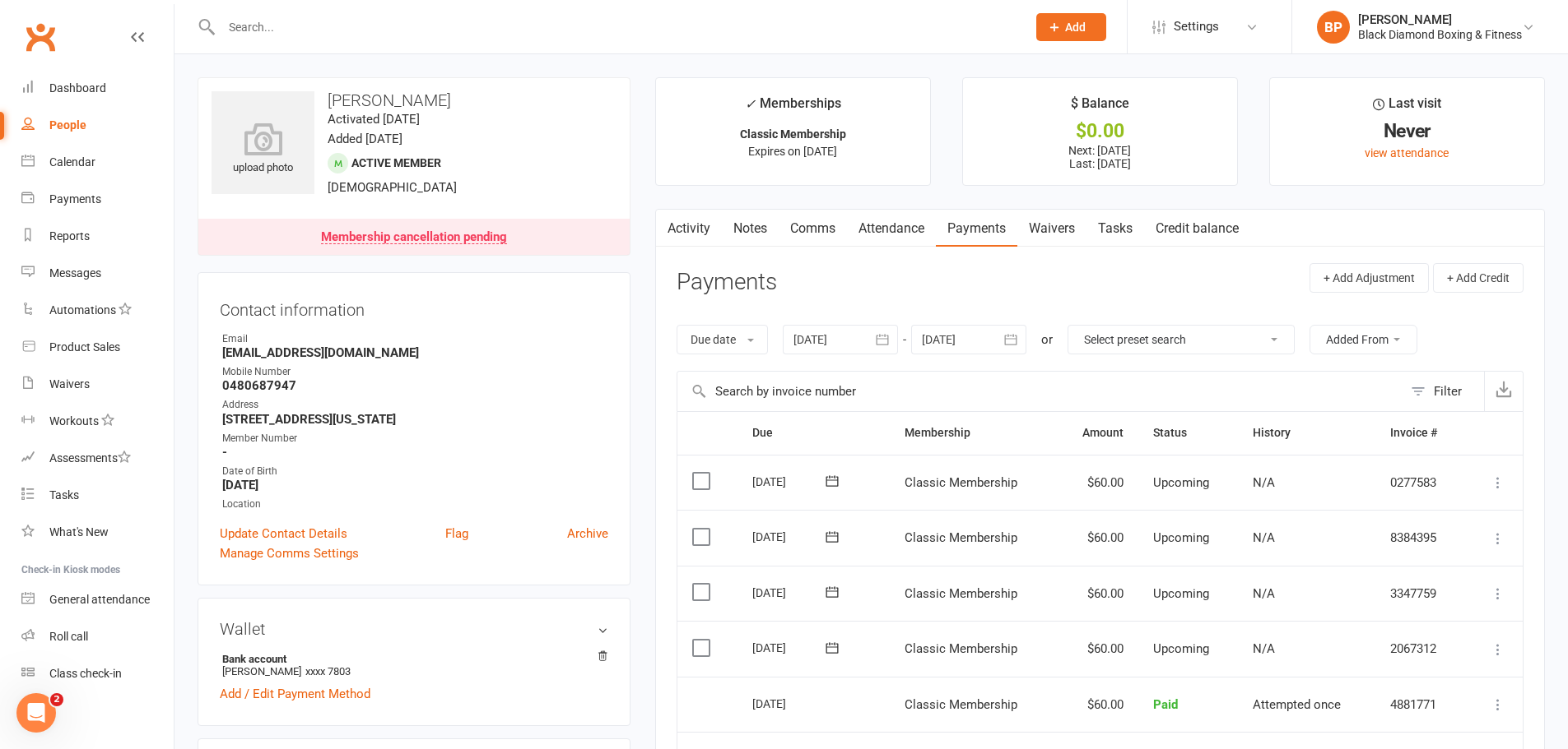
click at [481, 26] on input "text" at bounding box center [615, 28] width 798 height 23
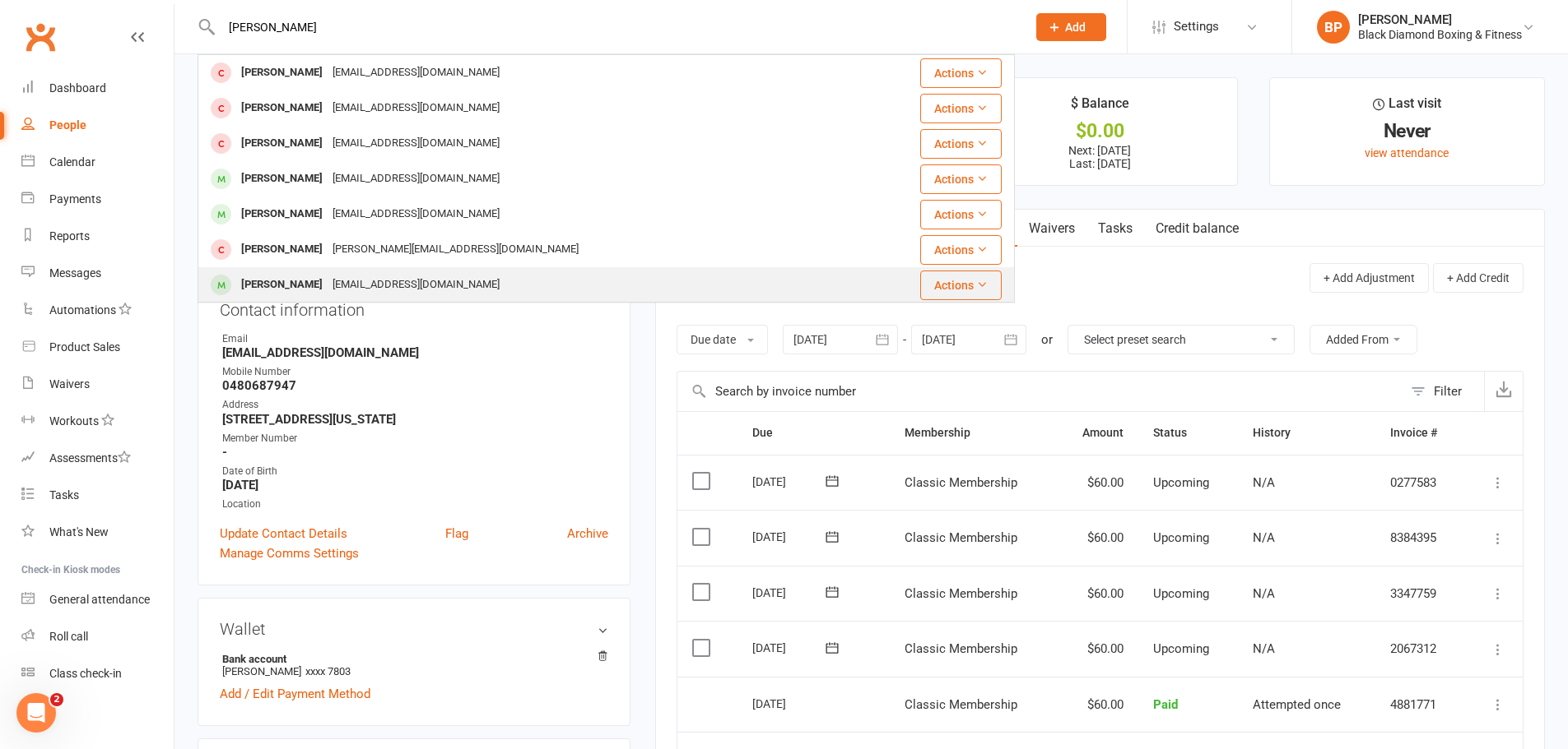
type input "[PERSON_NAME]"
click at [371, 285] on div "[EMAIL_ADDRESS][DOMAIN_NAME]" at bounding box center [416, 285] width 177 height 24
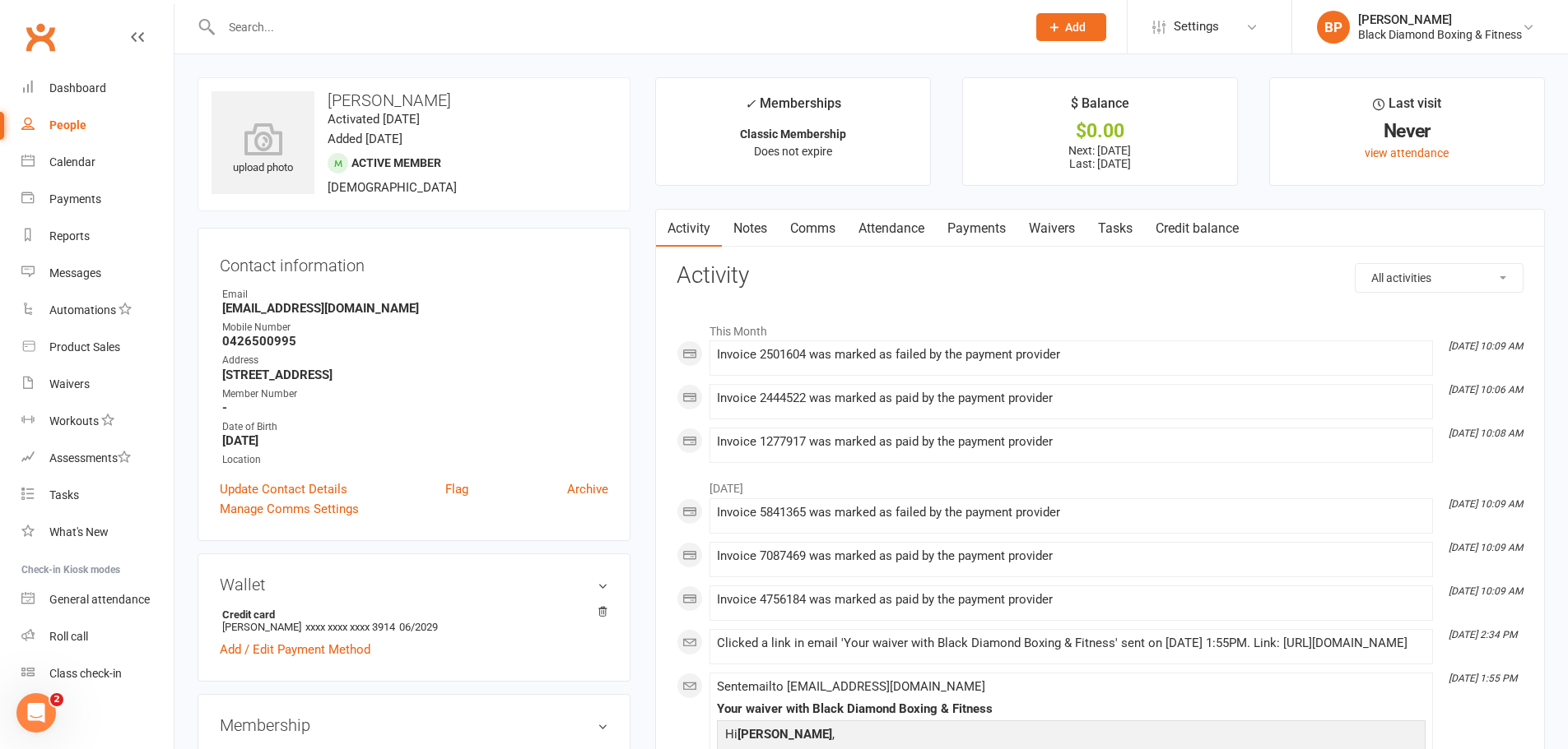
click at [997, 228] on link "Payments" at bounding box center [976, 229] width 82 height 38
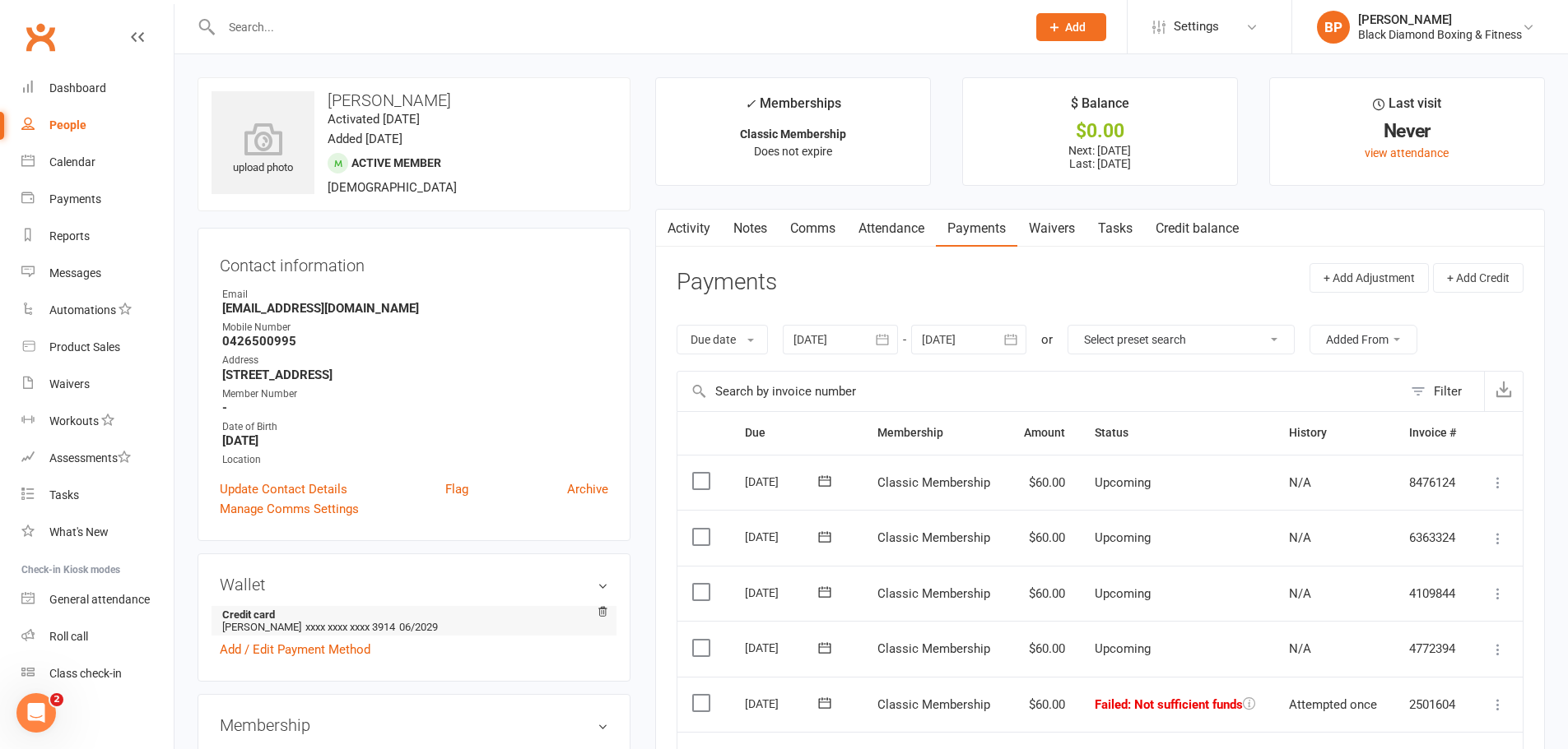
scroll to position [165, 0]
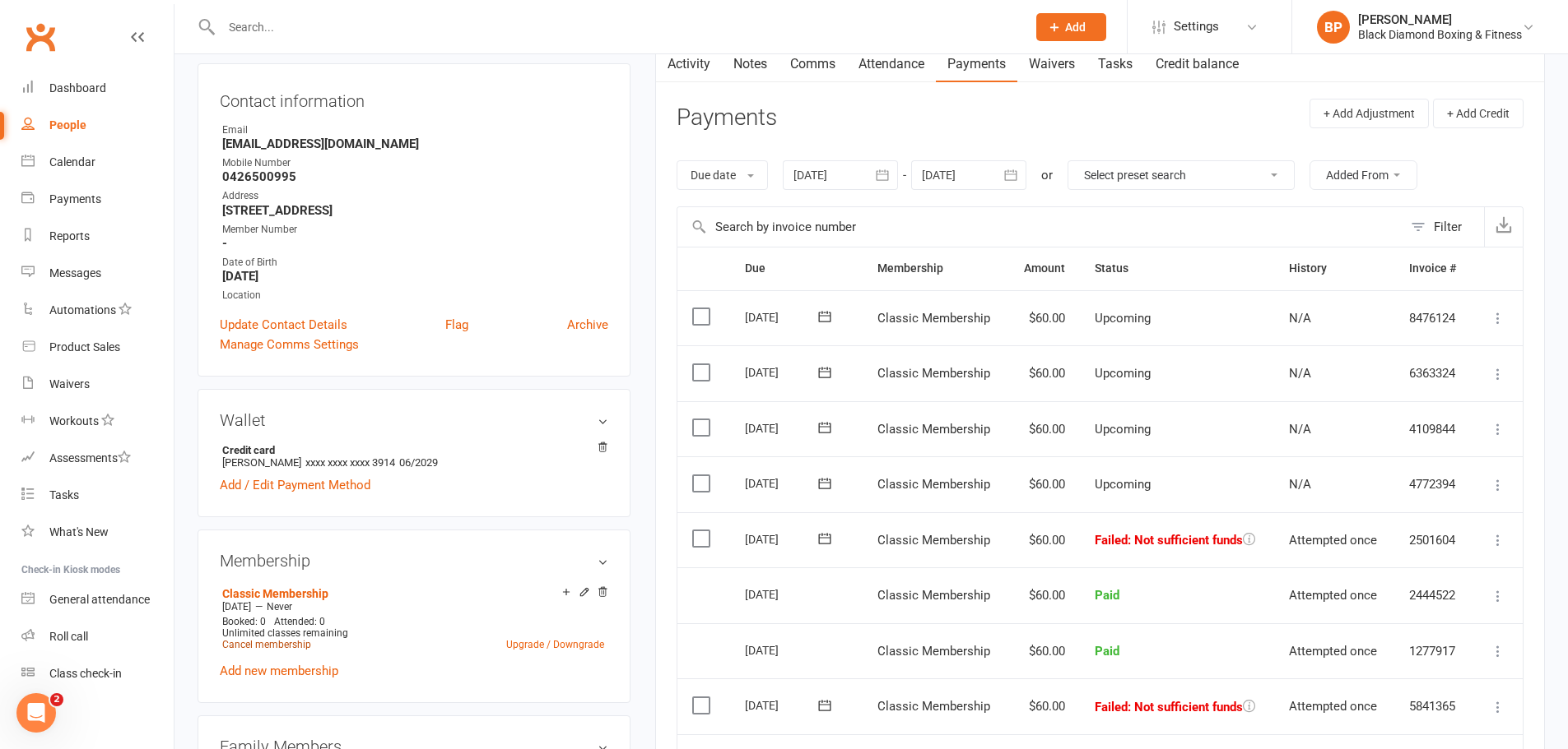
click at [285, 648] on link "Cancel membership" at bounding box center [267, 645] width 89 height 12
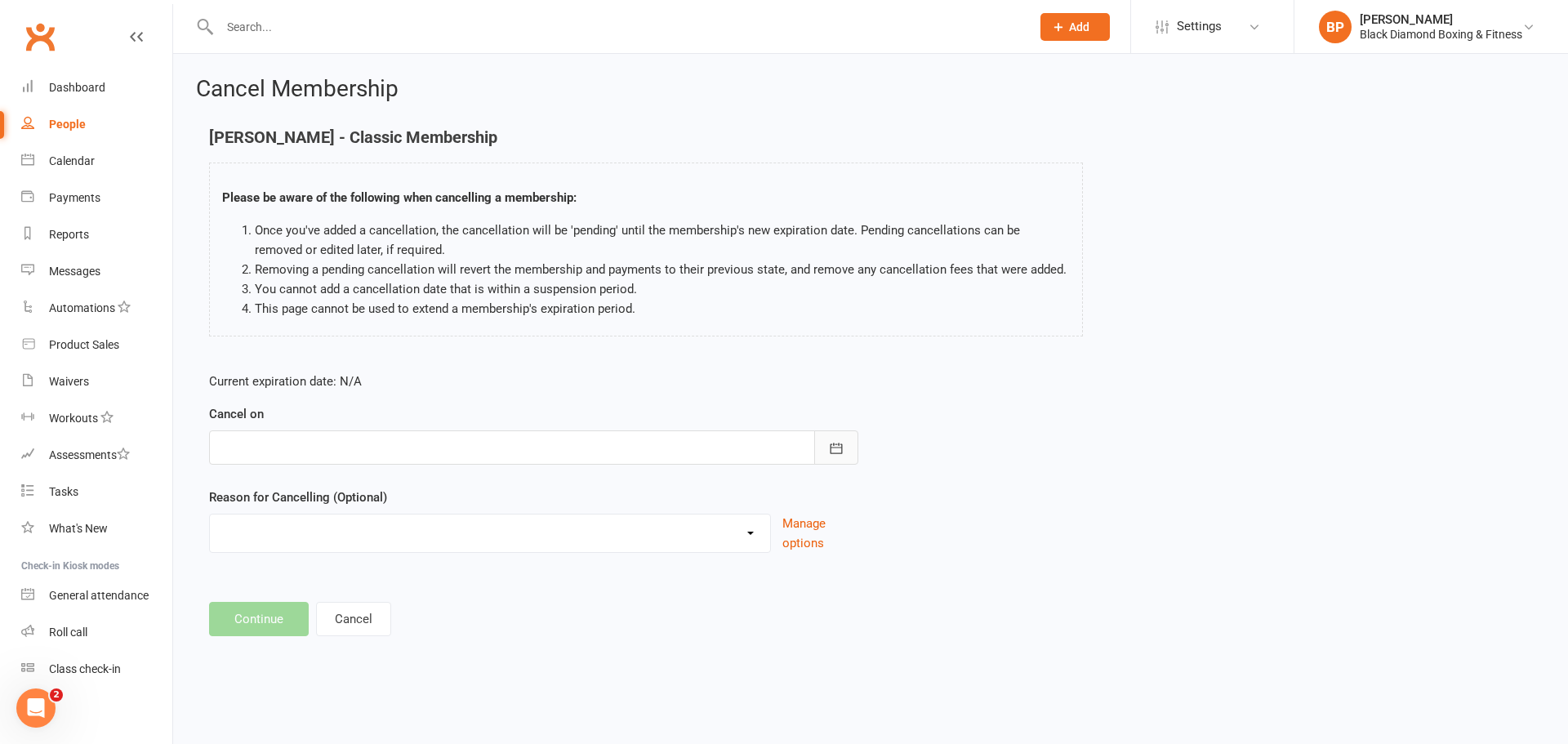
click at [827, 444] on button "button" at bounding box center [837, 447] width 44 height 34
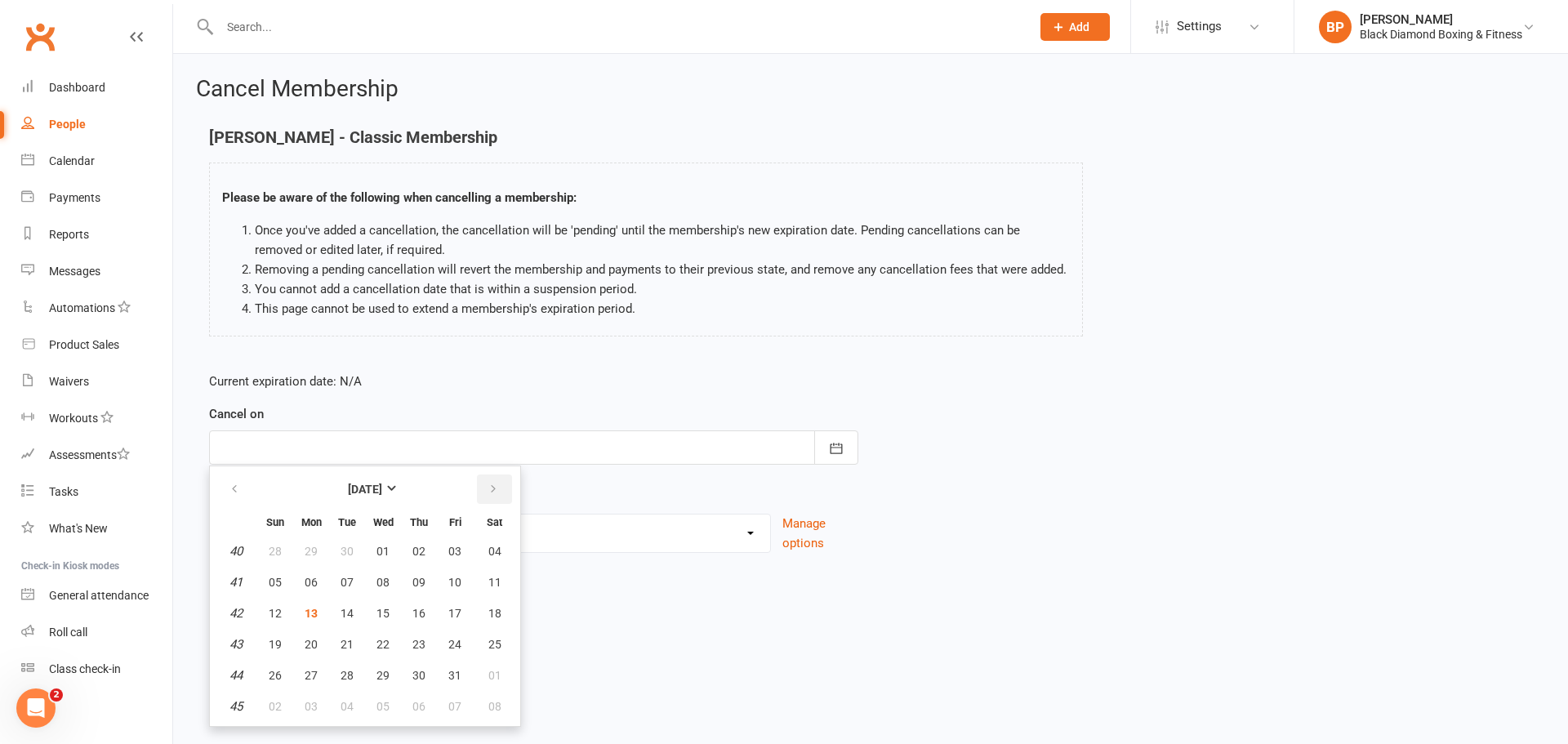
click at [501, 490] on button "button" at bounding box center [495, 489] width 35 height 29
click at [313, 607] on span "10" at bounding box center [311, 613] width 13 height 13
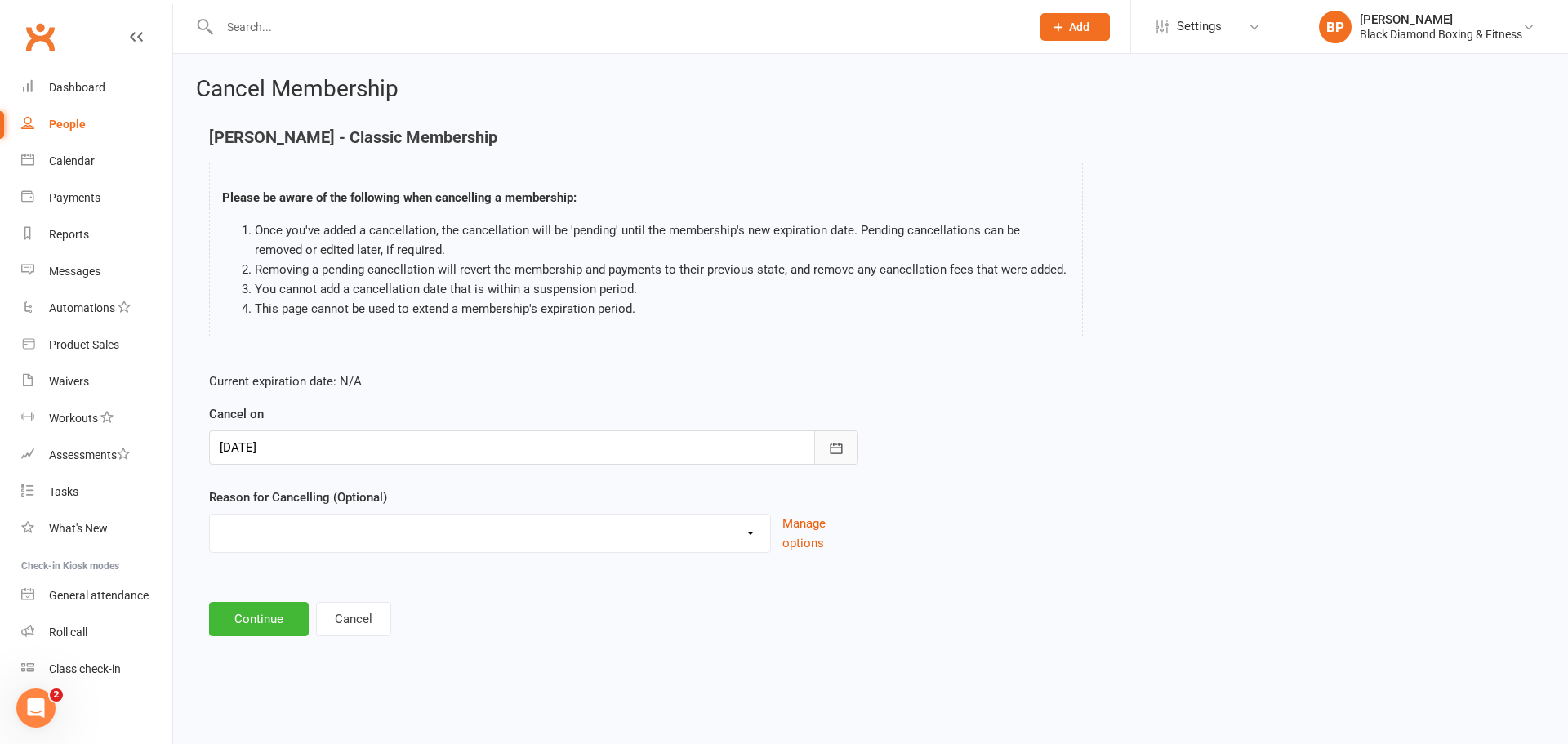
click at [833, 440] on icon "button" at bounding box center [837, 448] width 16 height 16
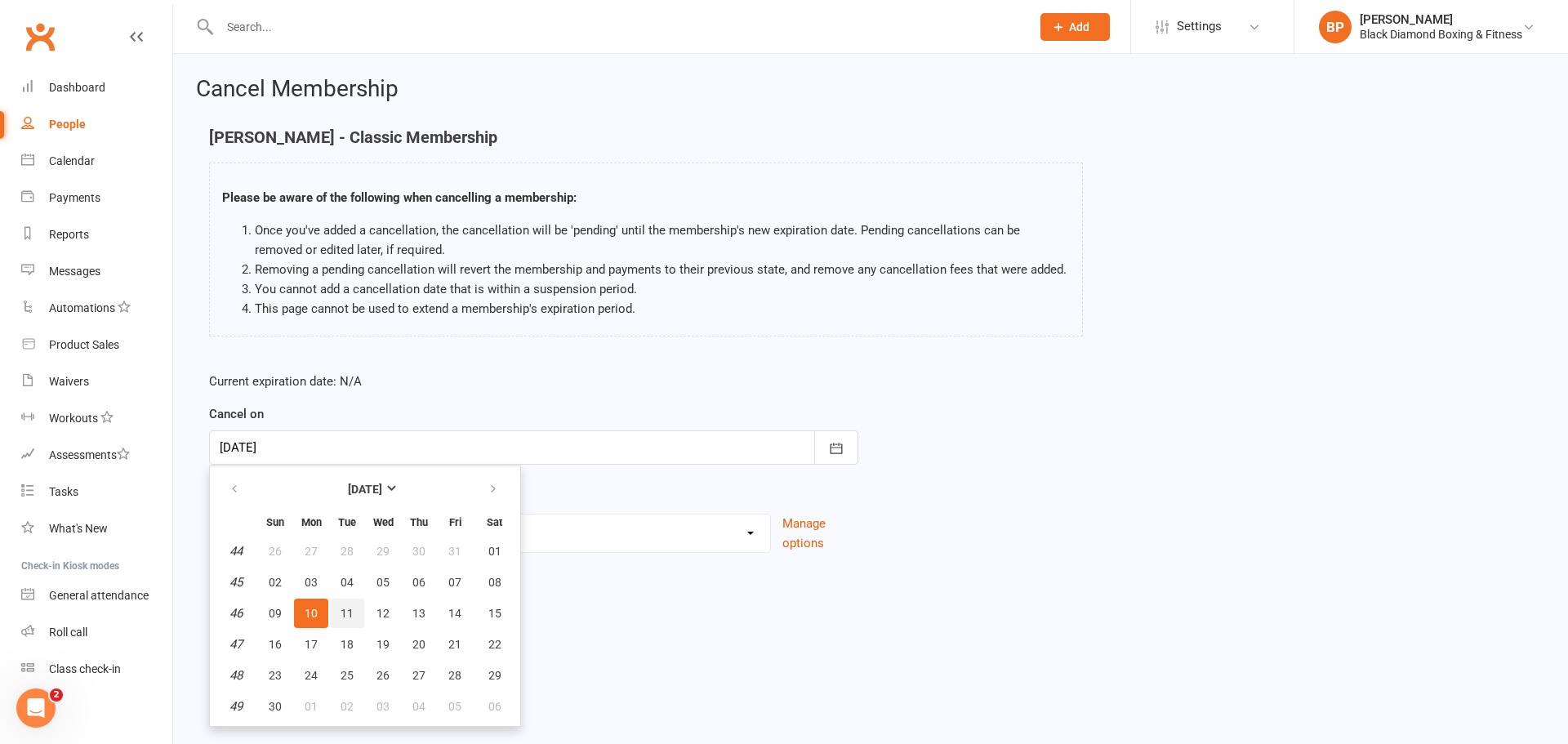
click at [354, 610] on button "11" at bounding box center [347, 613] width 34 height 29
type input "[DATE]"
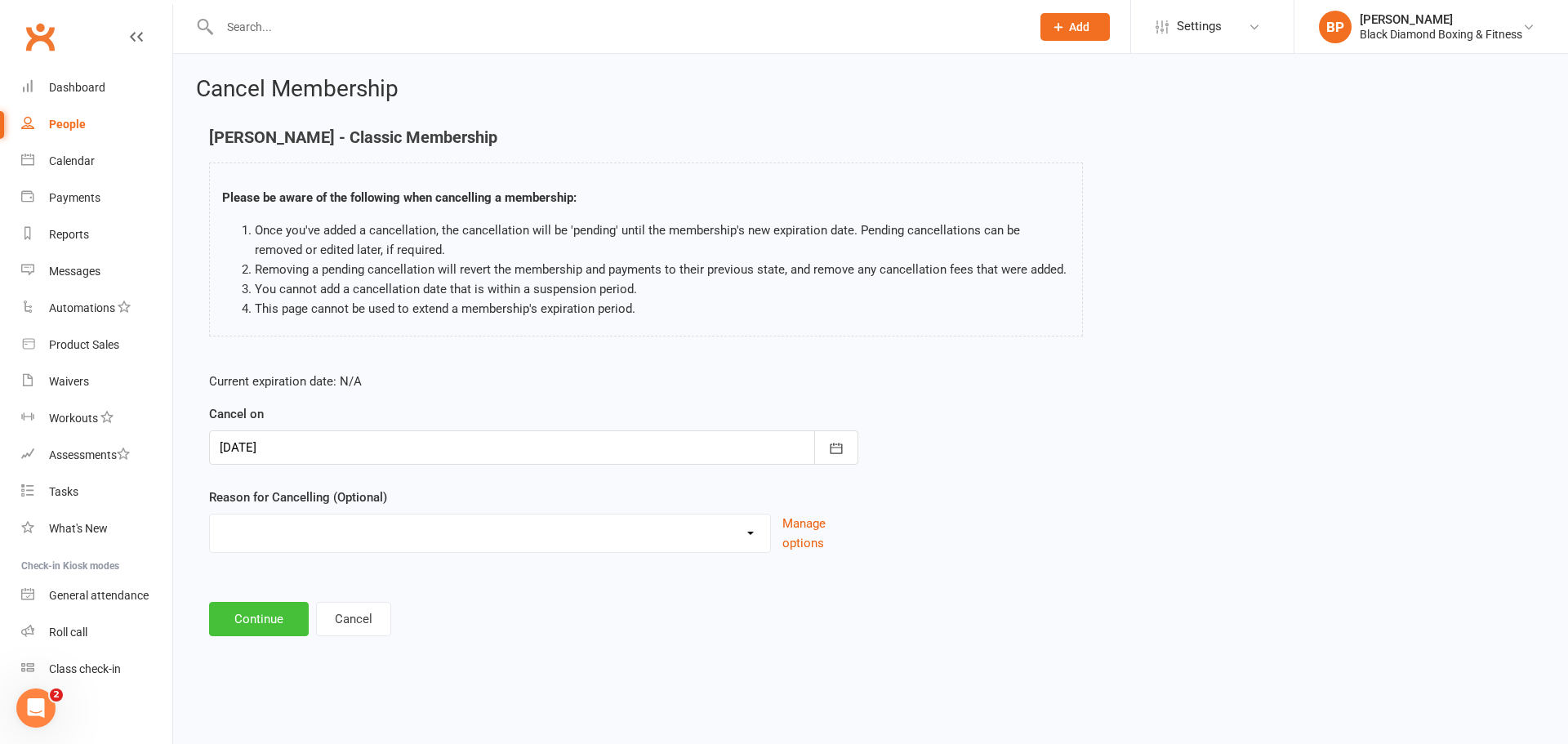
click at [259, 609] on button "Continue" at bounding box center [259, 619] width 100 height 34
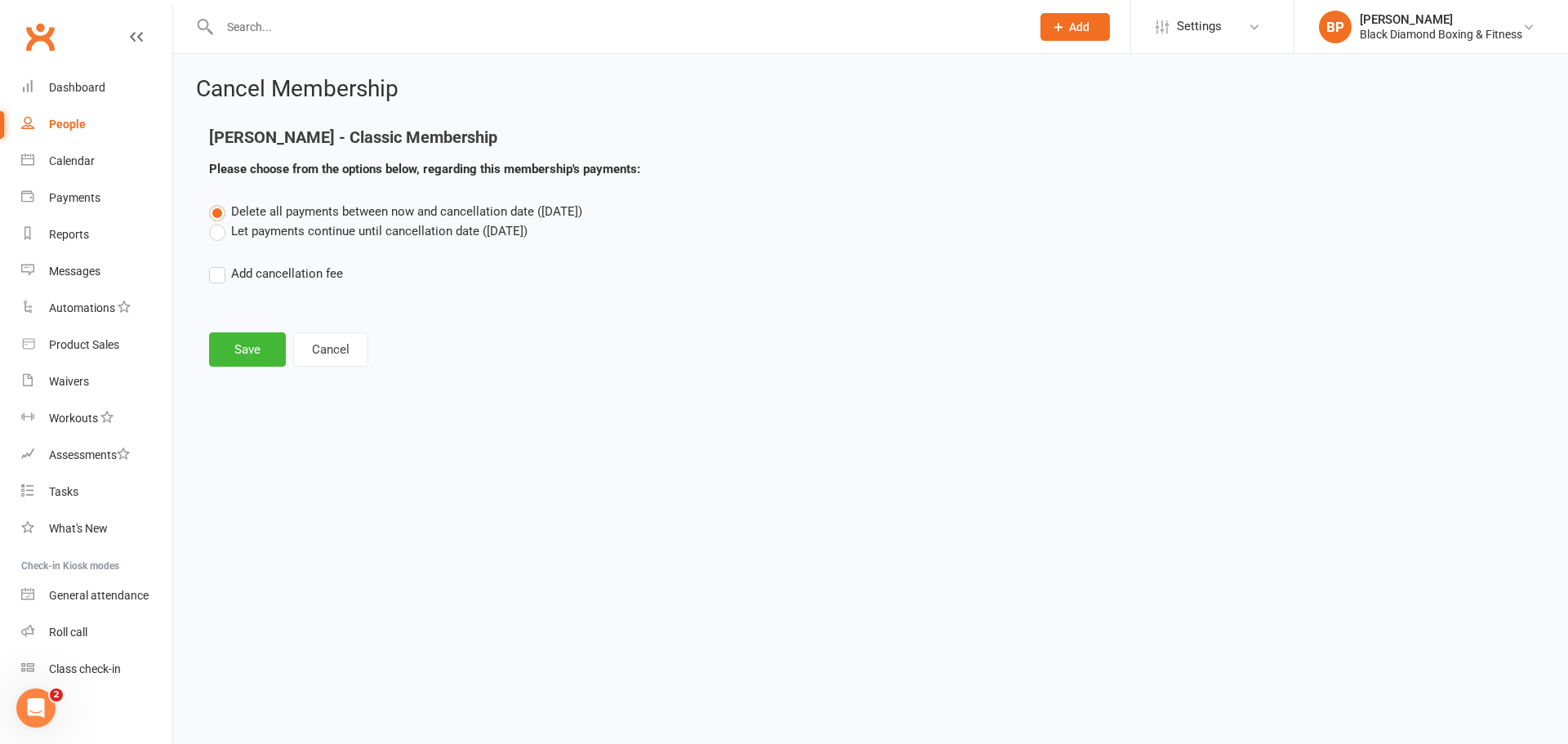
click at [262, 225] on label "Let payments continue until cancellation date ([DATE])" at bounding box center [368, 232] width 319 height 19
click at [220, 222] on input "Let payments continue until cancellation date ([DATE])" at bounding box center [215, 222] width 11 height 0
click at [240, 353] on button "Save" at bounding box center [247, 349] width 77 height 34
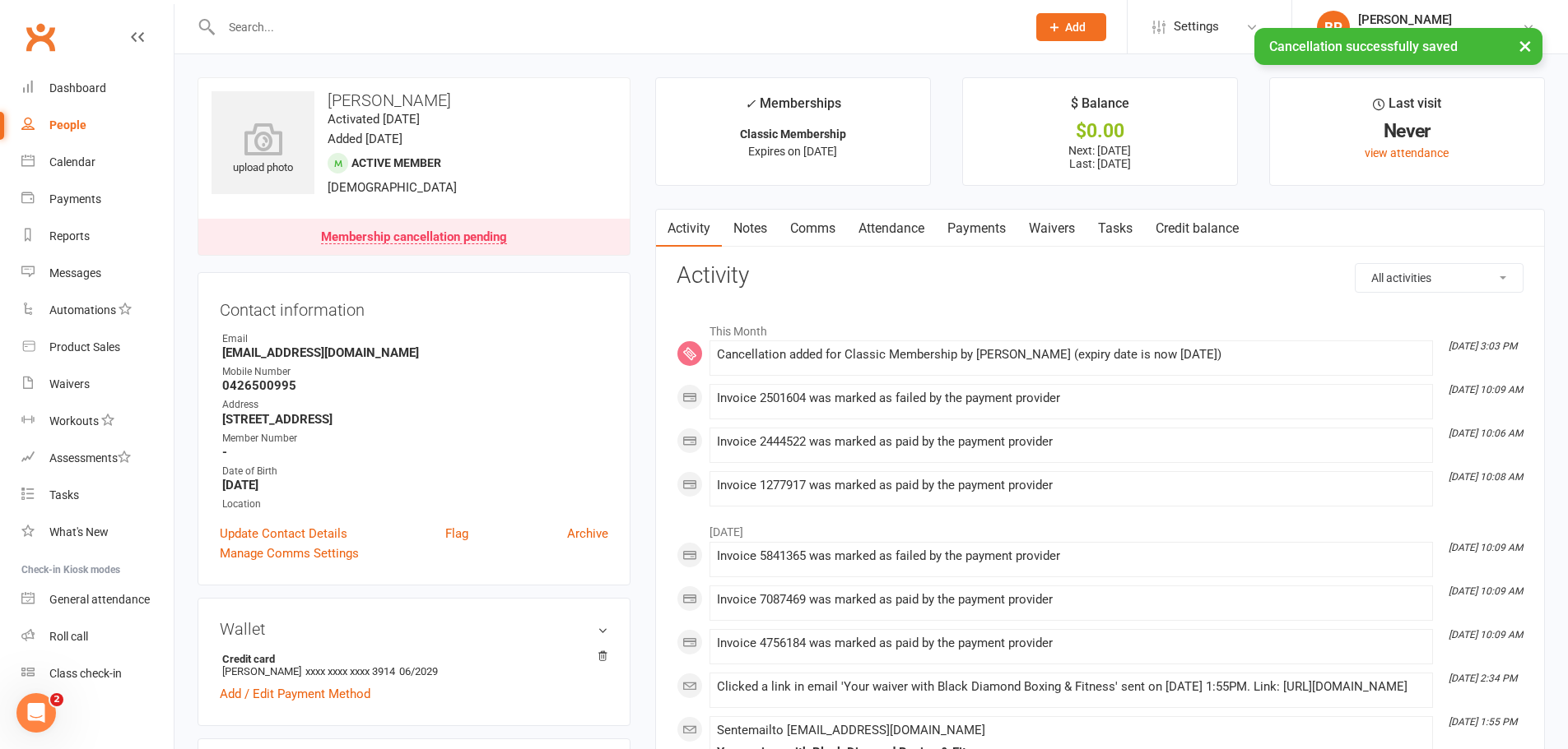
click at [993, 224] on link "Payments" at bounding box center [976, 229] width 82 height 38
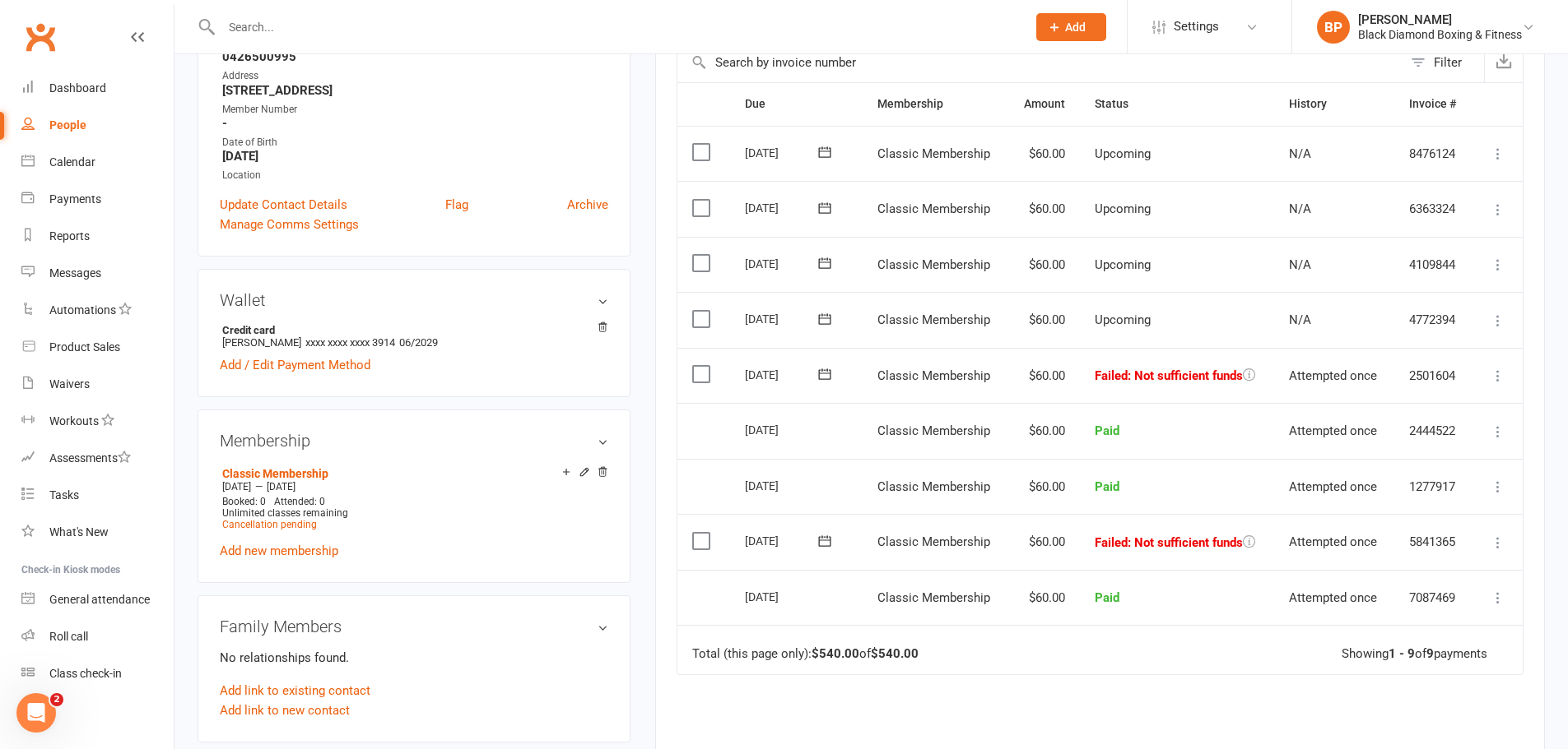
scroll to position [82, 0]
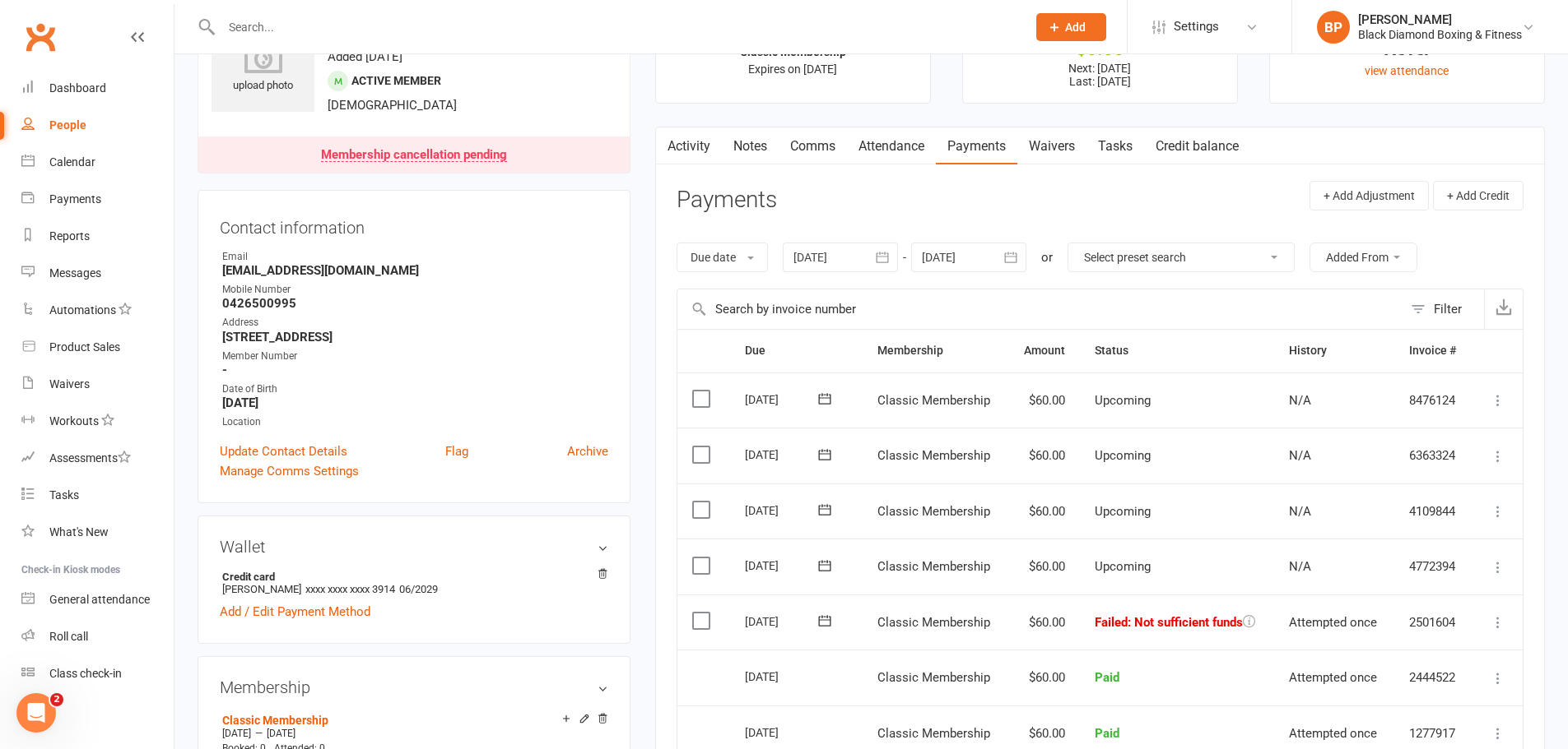
click at [351, 20] on input "text" at bounding box center [615, 28] width 798 height 23
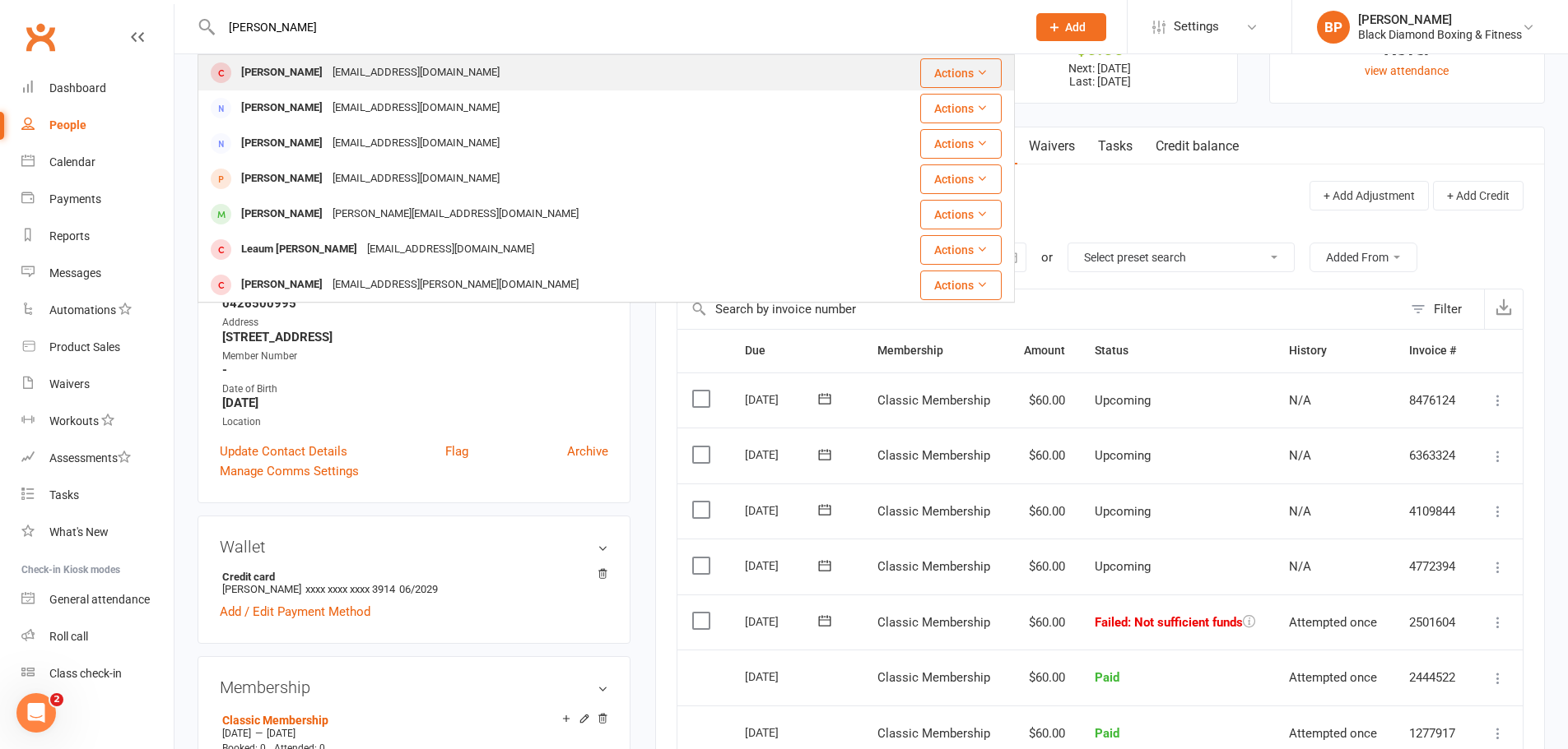
type input "[PERSON_NAME]"
click at [368, 67] on div "[EMAIL_ADDRESS][DOMAIN_NAME]" at bounding box center [416, 72] width 177 height 24
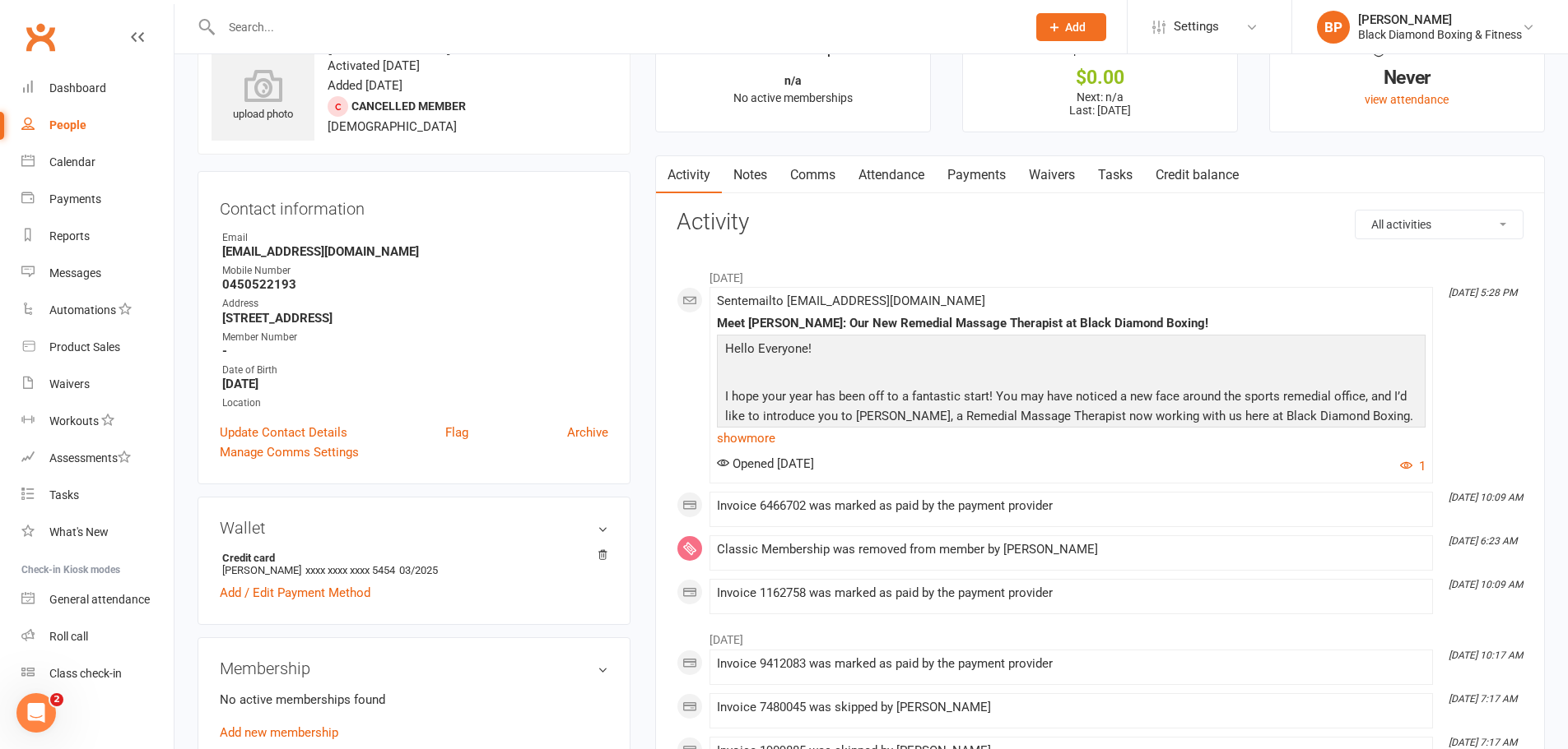
scroll to position [82, 0]
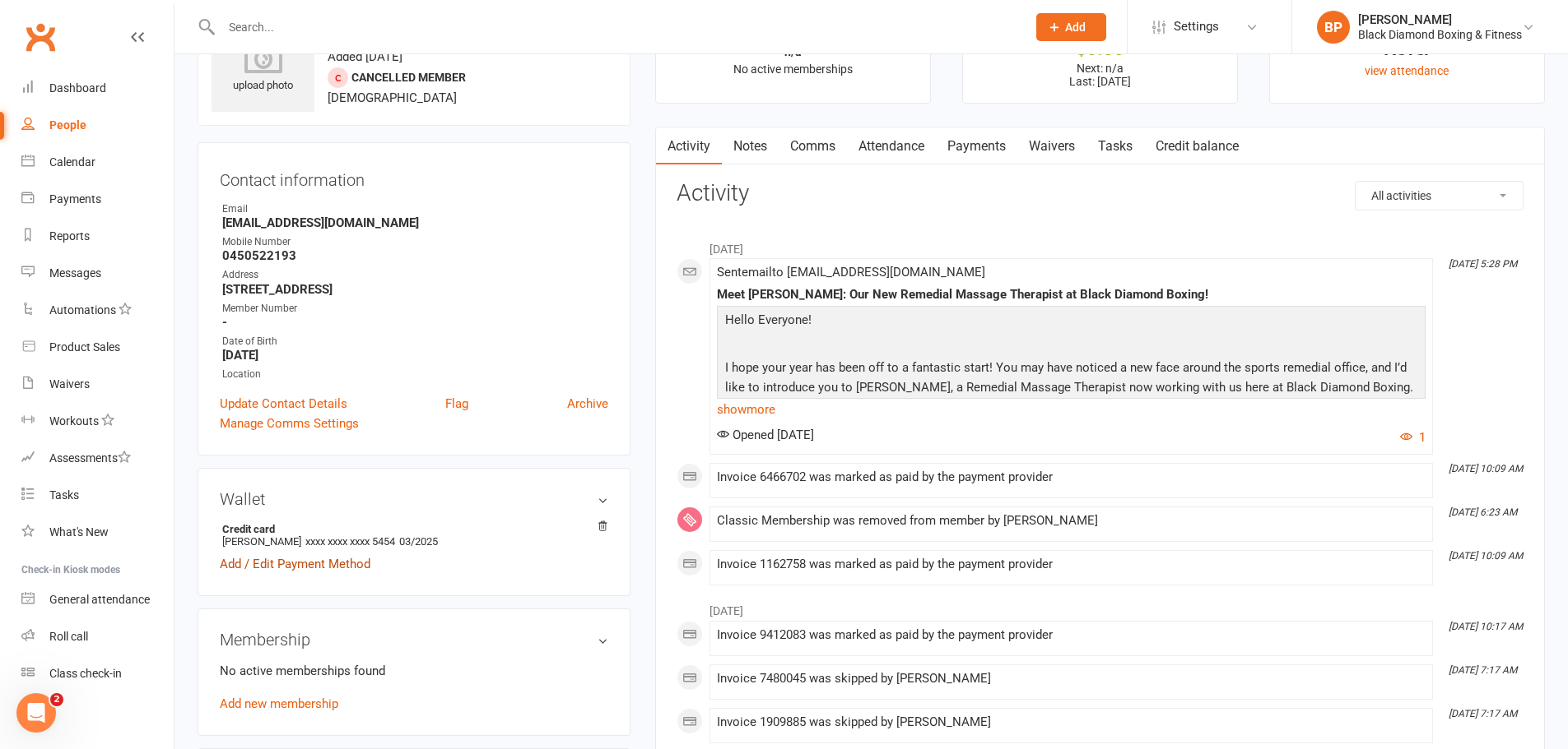
click at [336, 562] on link "Add / Edit Payment Method" at bounding box center [295, 564] width 150 height 20
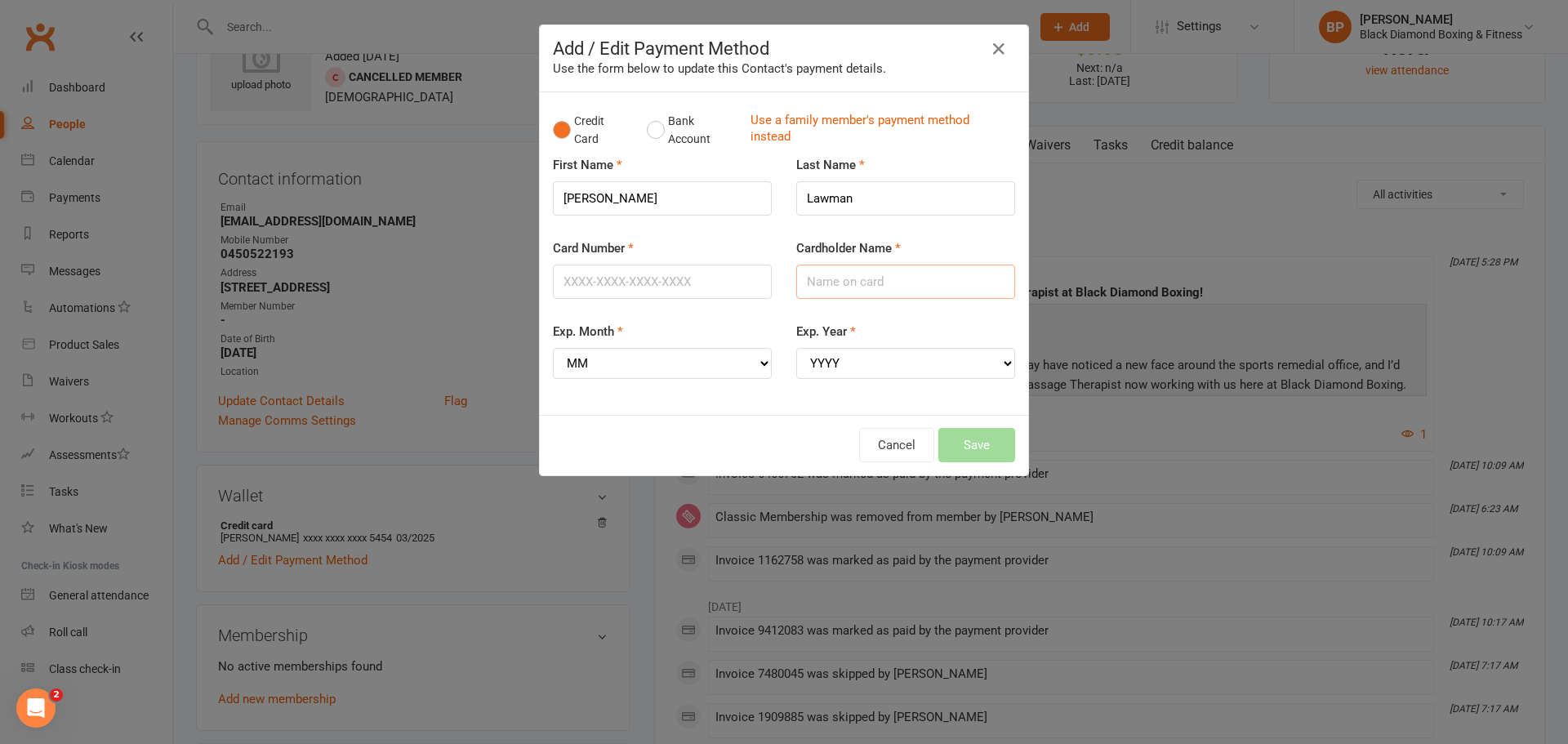
click at [885, 282] on input "Cardholder Name" at bounding box center [906, 282] width 219 height 34
click at [824, 285] on input "[PERSON_NAME]" at bounding box center [906, 282] width 219 height 34
type input "[PERSON_NAME]"
click at [711, 287] on input "Card Number" at bounding box center [663, 282] width 219 height 34
type input "[CREDIT_CARD_NUMBER]"
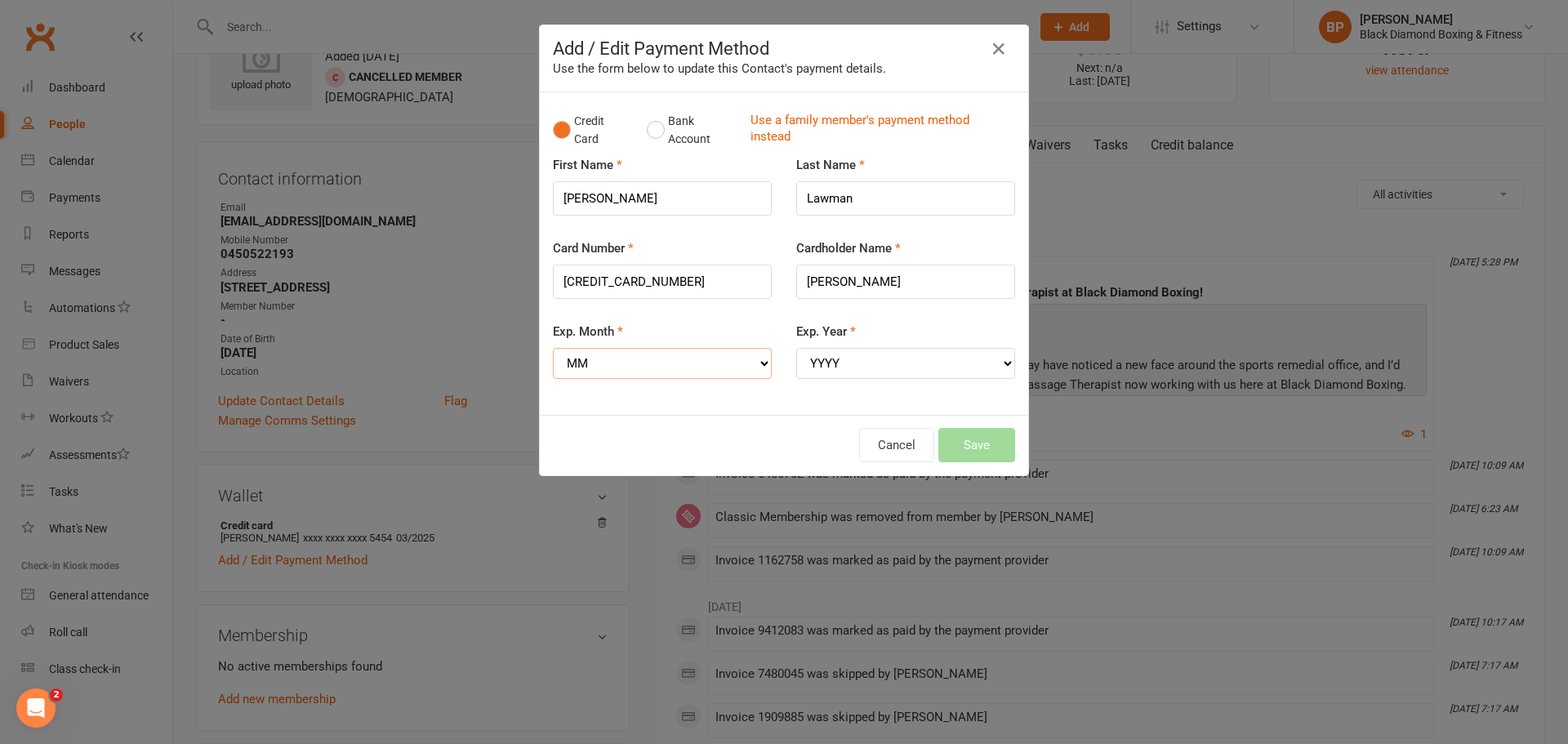
click at [602, 361] on select "MM 01 02 03 04 05 06 07 08 09 10 11 12" at bounding box center [663, 363] width 219 height 31
select select "08"
click at [553, 348] on select "MM 01 02 03 04 05 06 07 08 09 10 11 12" at bounding box center [663, 363] width 219 height 31
click at [827, 366] on select "YYYY 2025 2026 2027 2028 2029 2030 2031 2032 2033 2034" at bounding box center [906, 363] width 219 height 31
select select "2029"
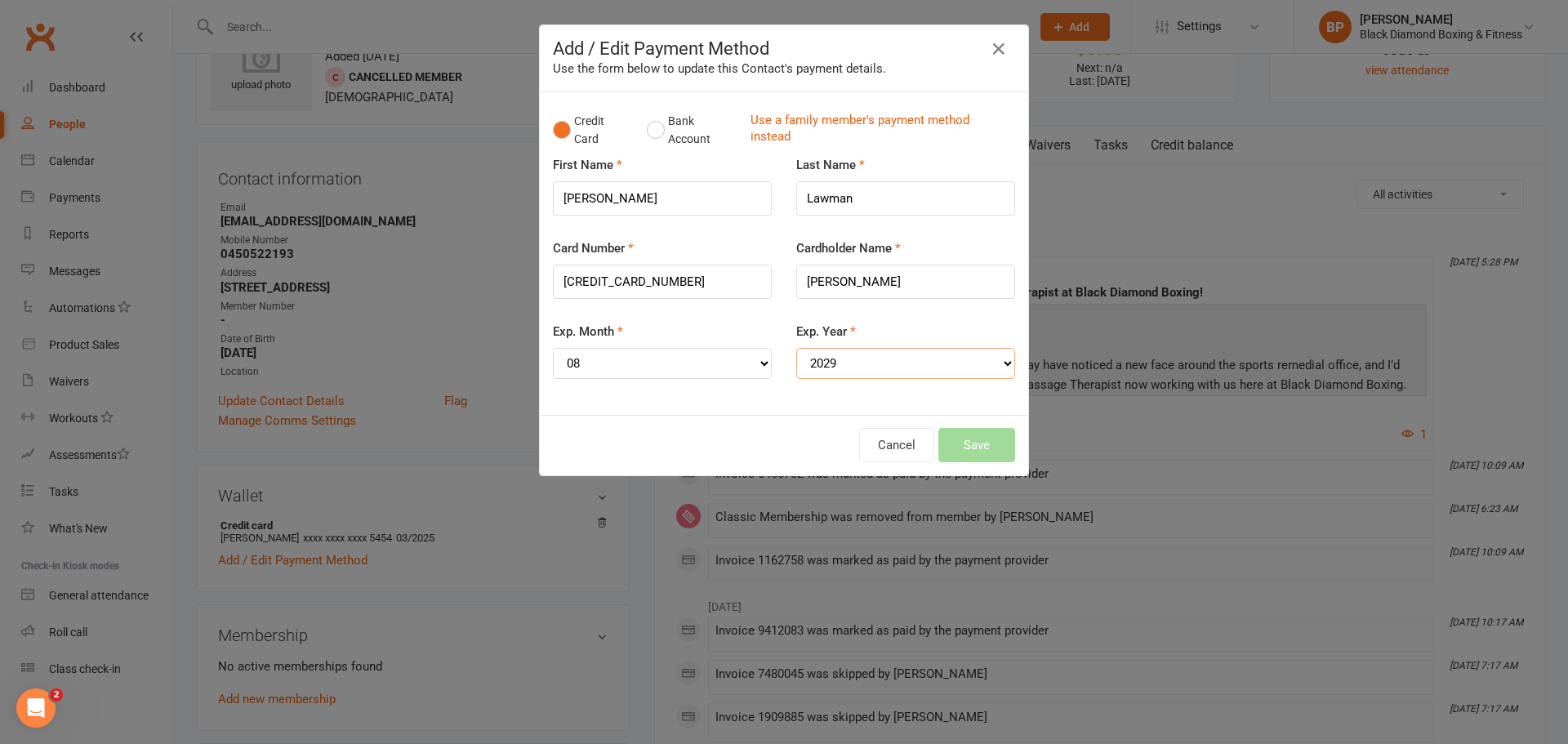
click at [797, 348] on select "YYYY 2025 2026 2027 2028 2029 2030 2031 2032 2033 2034" at bounding box center [906, 363] width 219 height 31
click at [987, 444] on button "Save" at bounding box center [977, 445] width 77 height 34
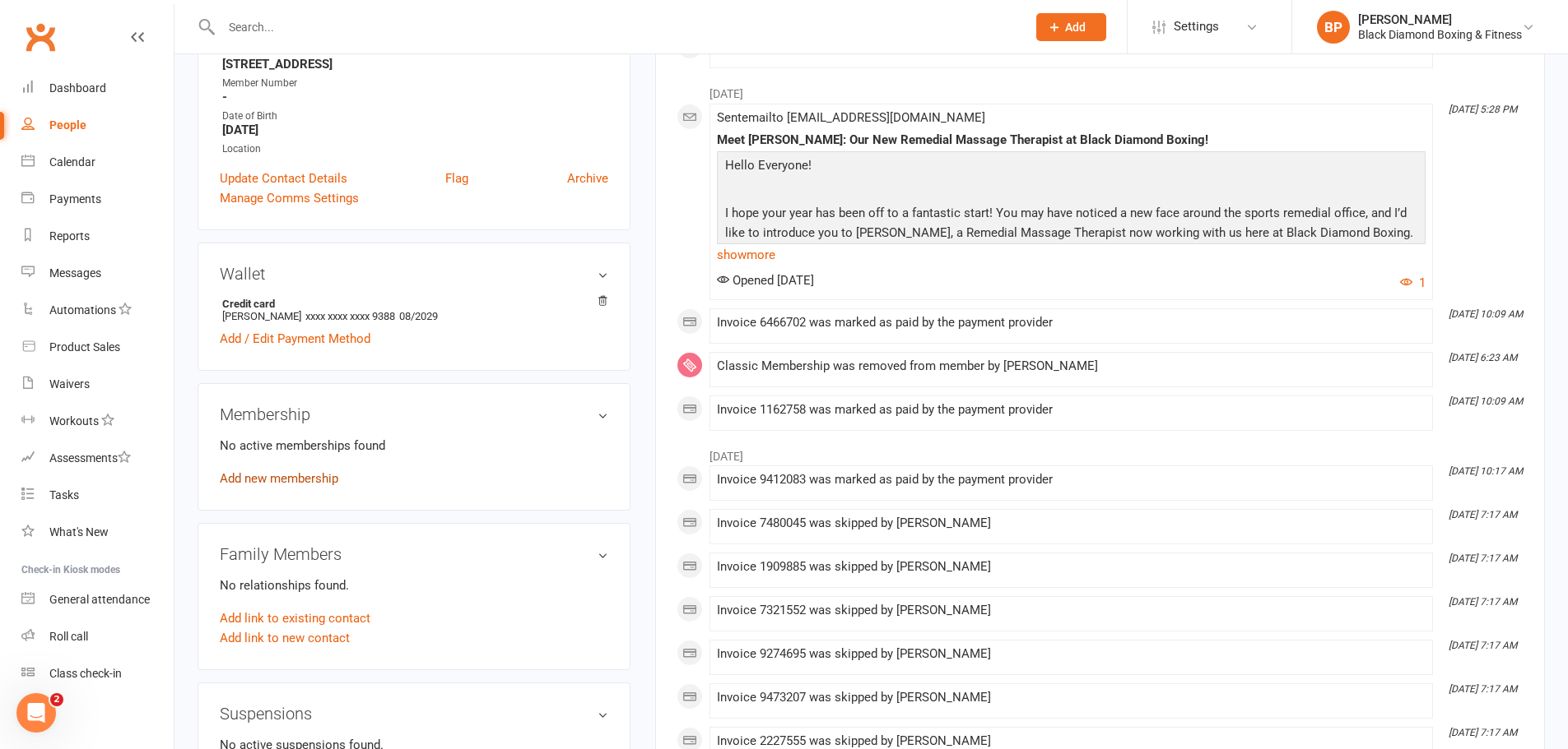
scroll to position [329, 0]
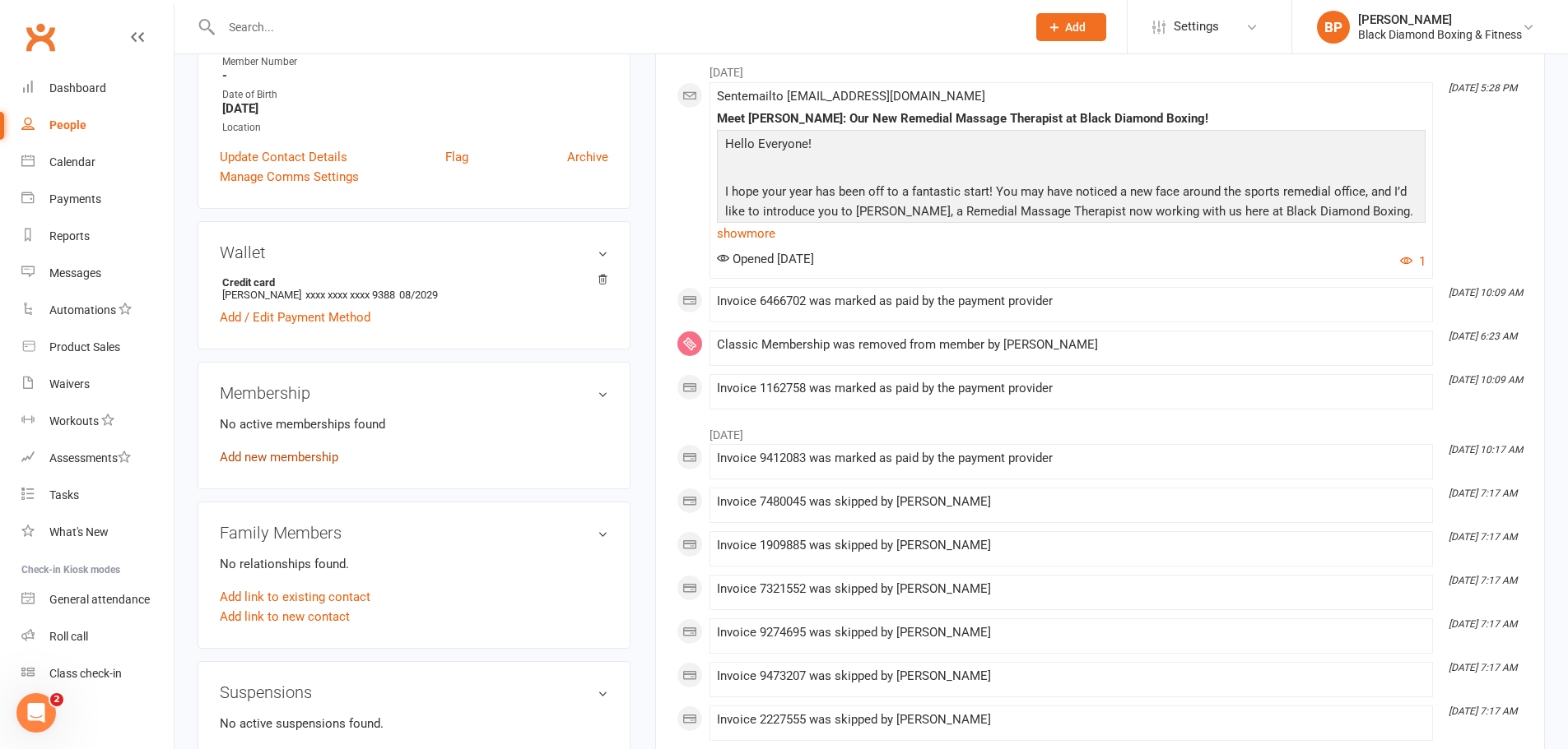
click at [304, 460] on link "Add new membership" at bounding box center [279, 457] width 118 height 15
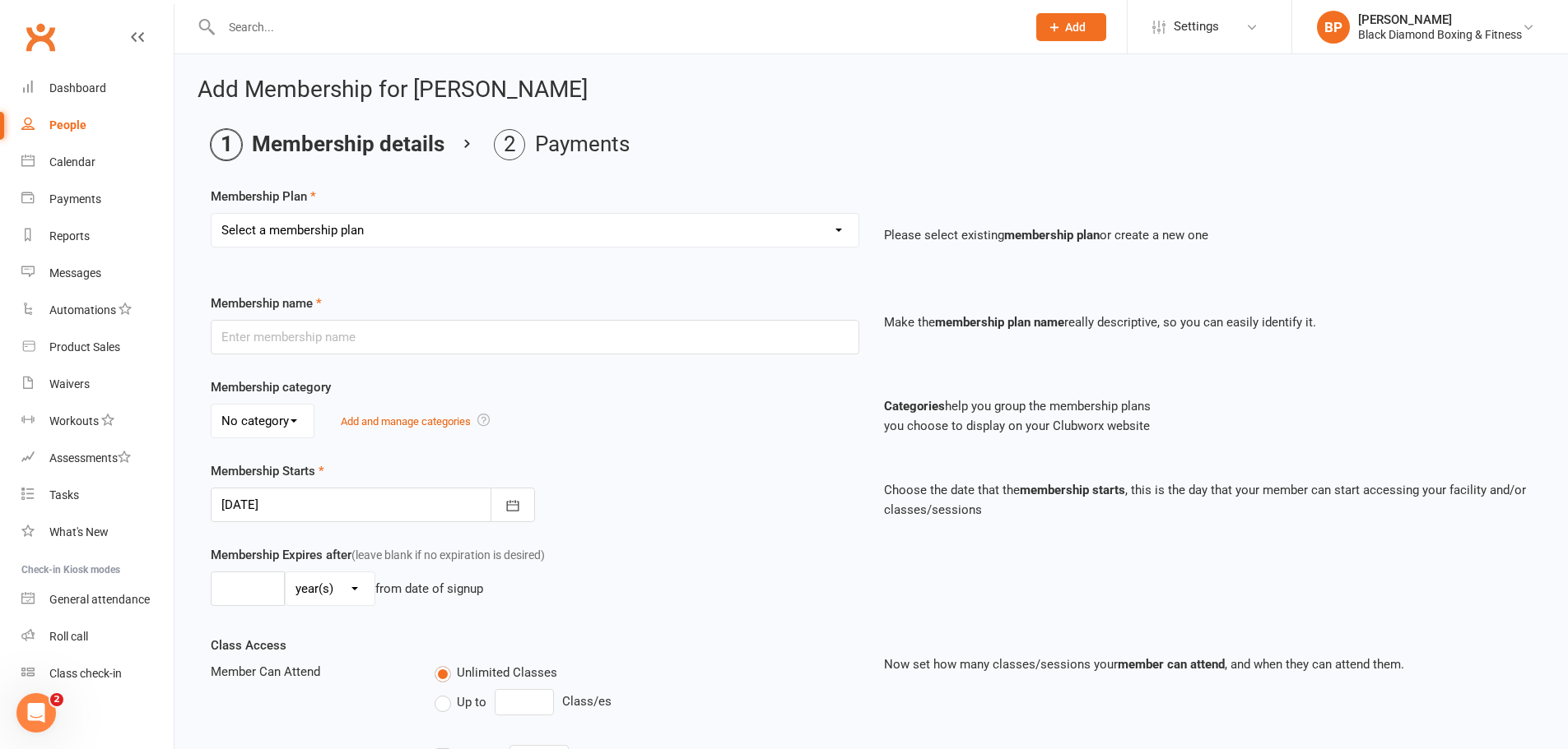
click at [756, 219] on select "Select a membership plan Create new Membership Plan Classic Membership U18/O55/…" at bounding box center [535, 230] width 647 height 33
select select "1"
click at [212, 213] on select "Select a membership plan Create new Membership Plan Classic Membership U18/O55/…" at bounding box center [535, 230] width 647 height 33
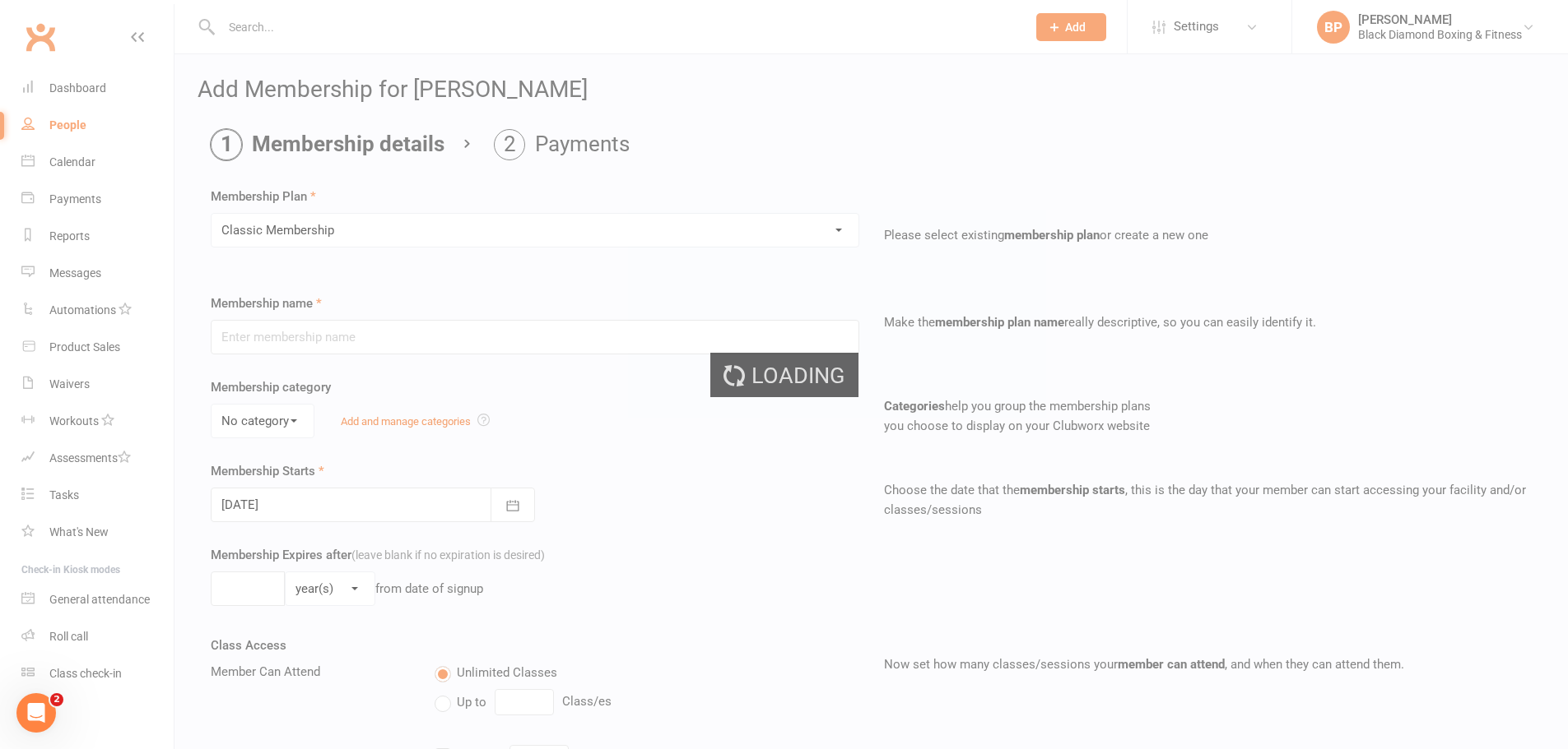
type input "Classic Membership"
select select "0"
type input "0"
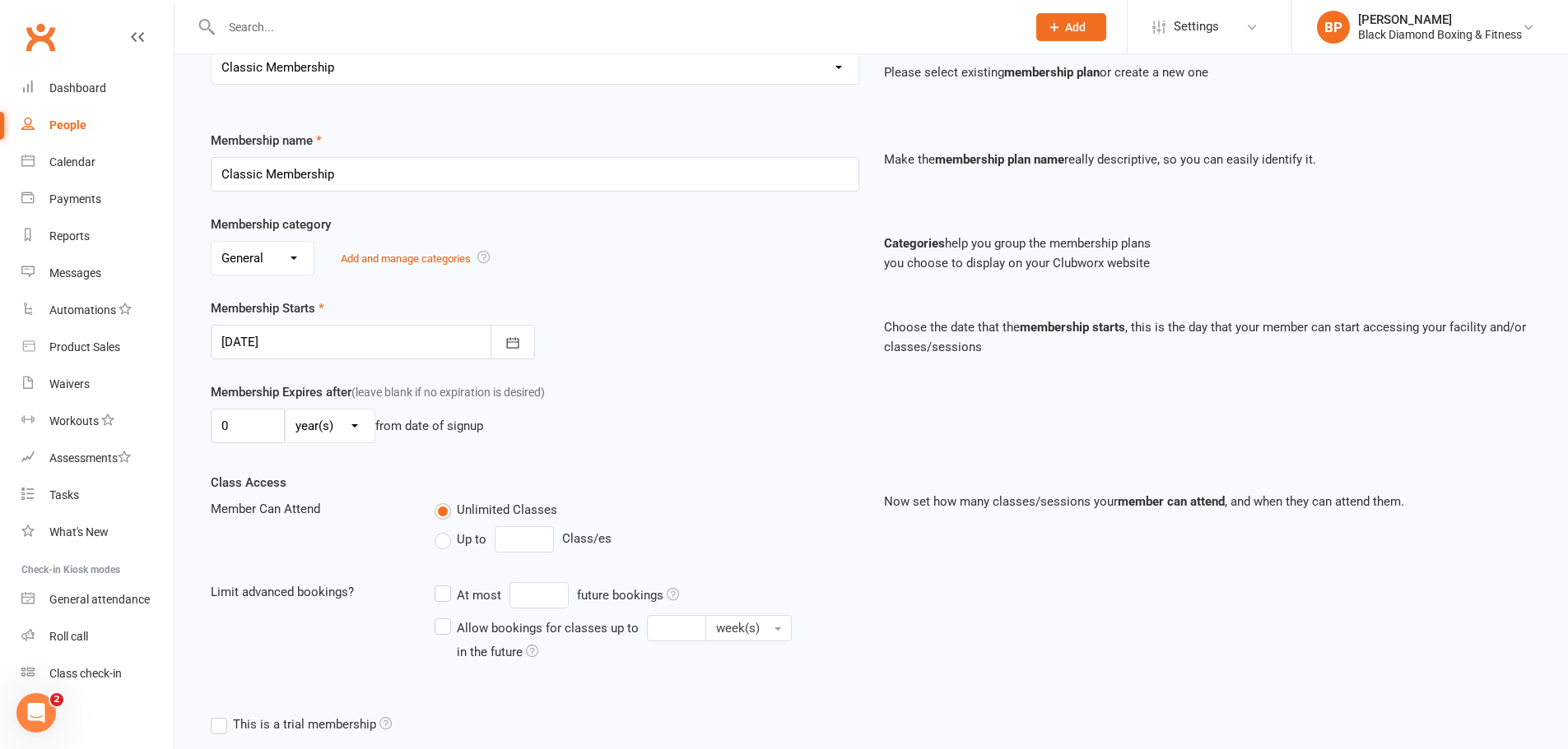
scroll to position [296, 0]
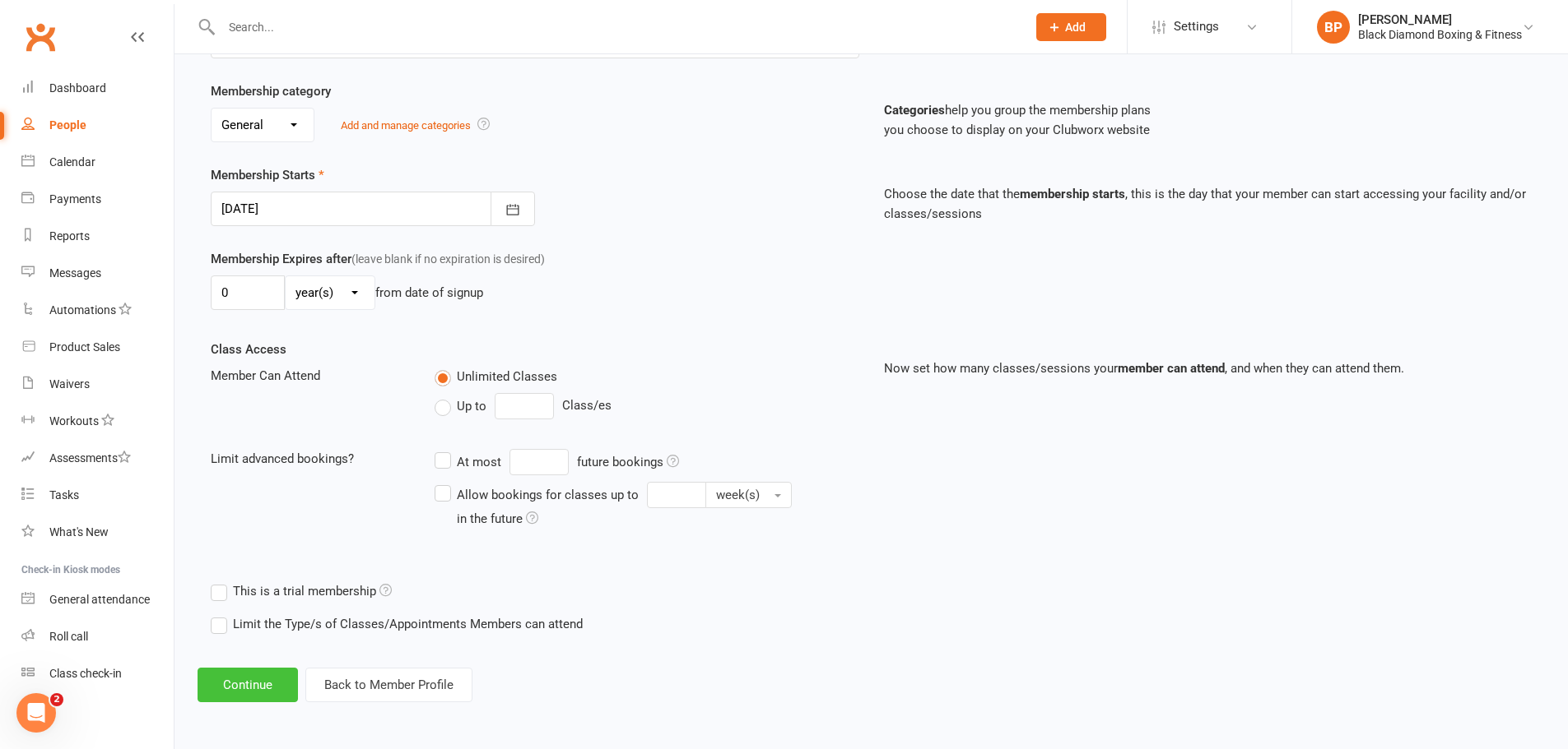
click at [247, 683] on button "Continue" at bounding box center [247, 685] width 101 height 35
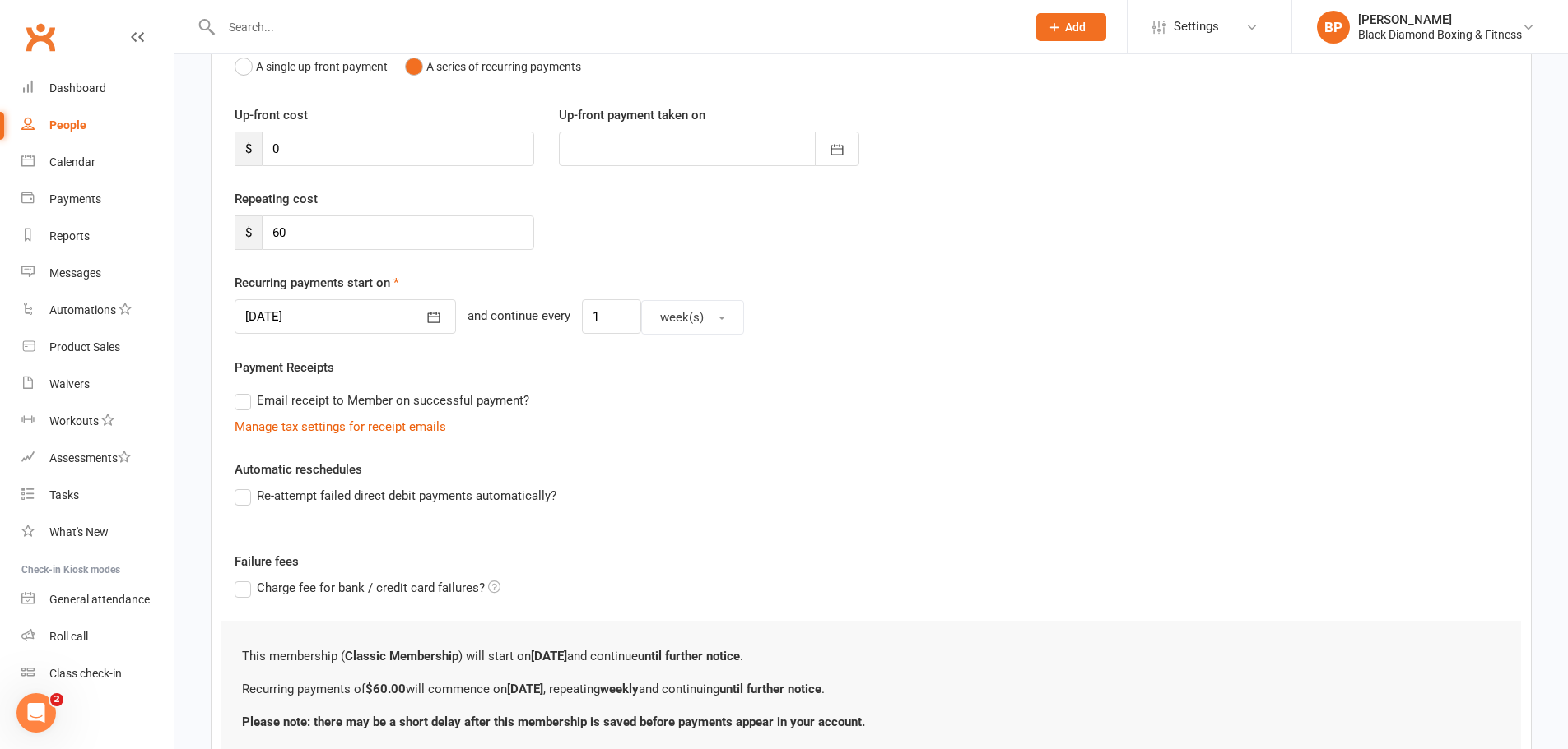
scroll to position [315, 0]
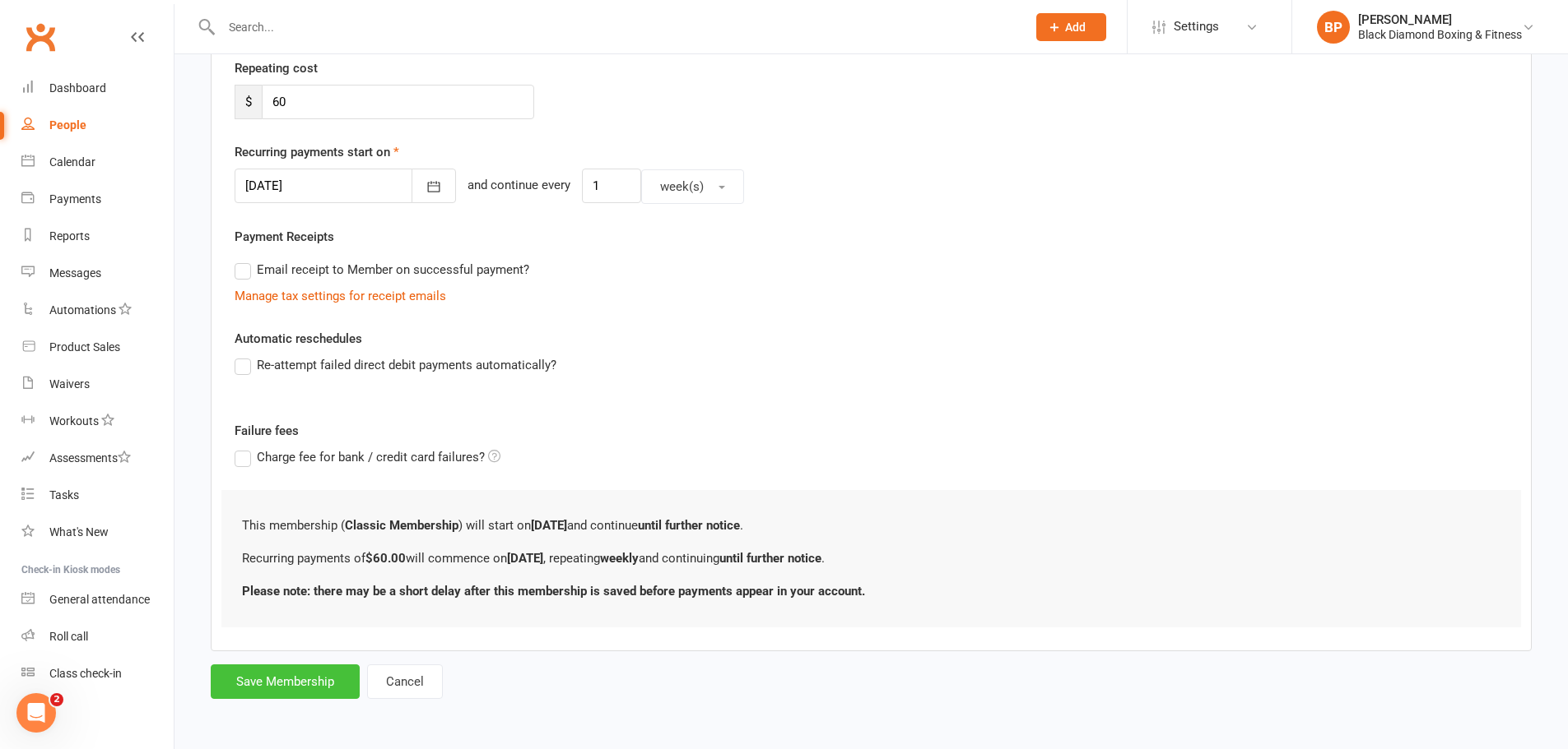
click at [309, 681] on button "Save Membership" at bounding box center [285, 681] width 149 height 35
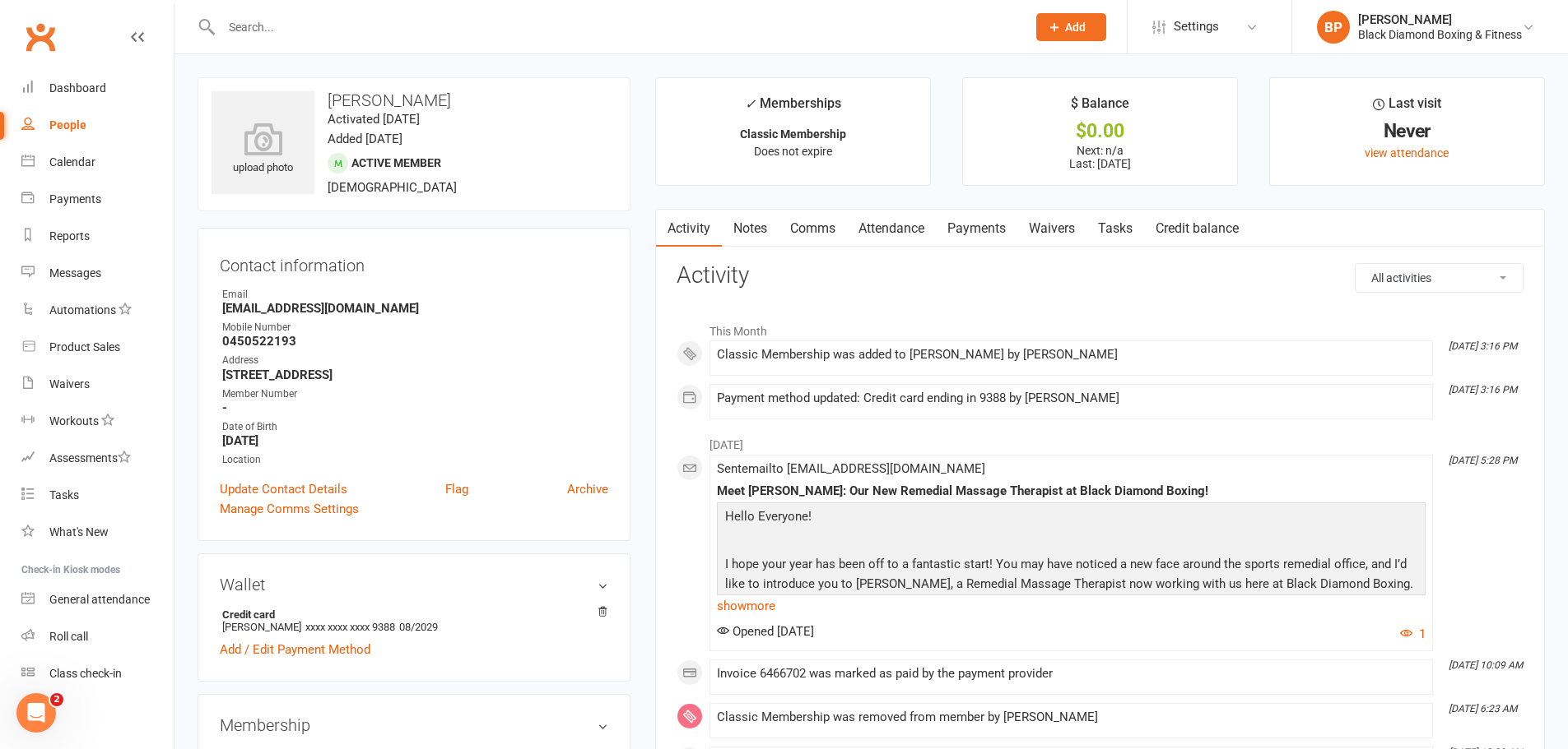
click at [603, 33] on input "text" at bounding box center [615, 28] width 798 height 23
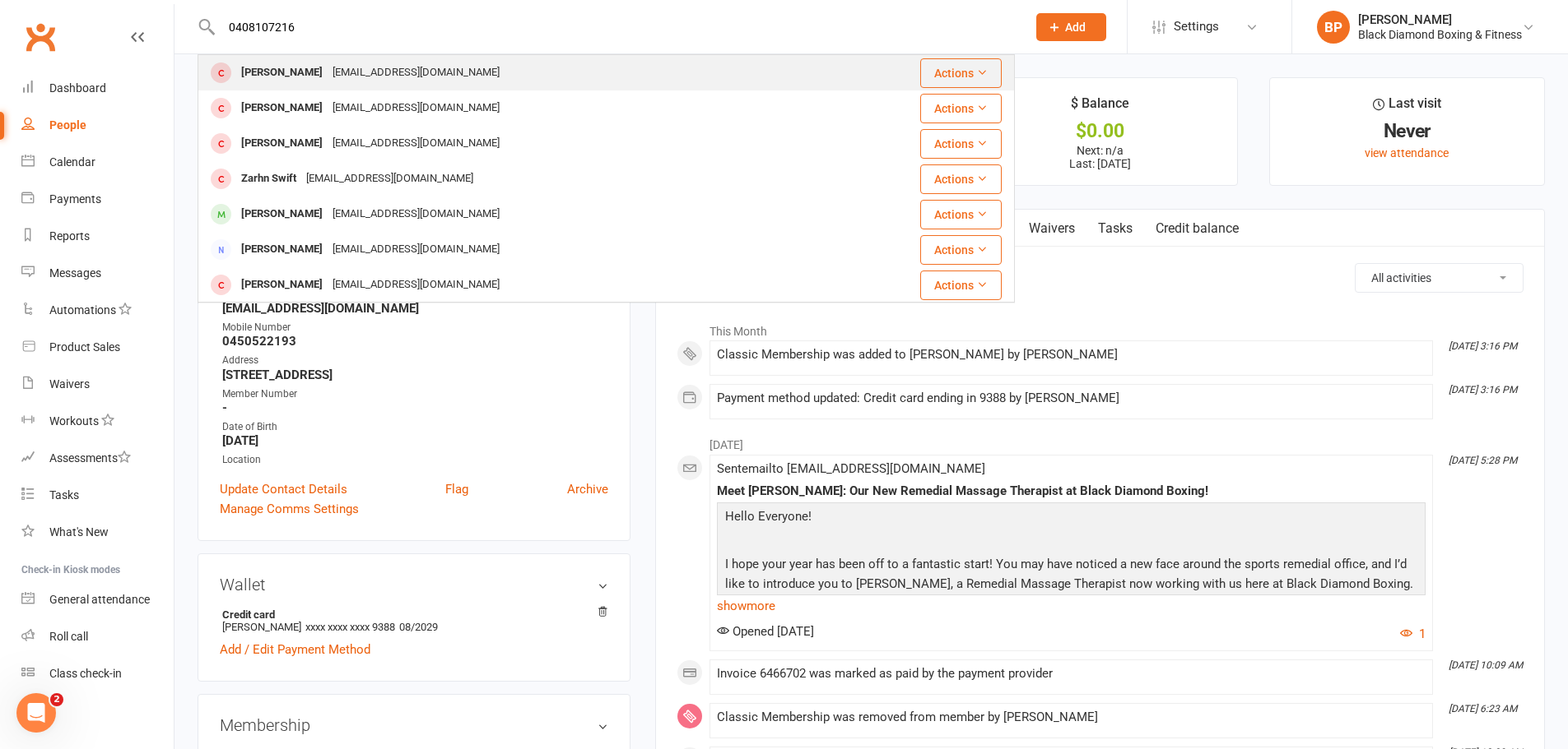
type input "0408107216"
click at [562, 68] on div "[PERSON_NAME] [EMAIL_ADDRESS][DOMAIN_NAME]" at bounding box center [517, 73] width 635 height 34
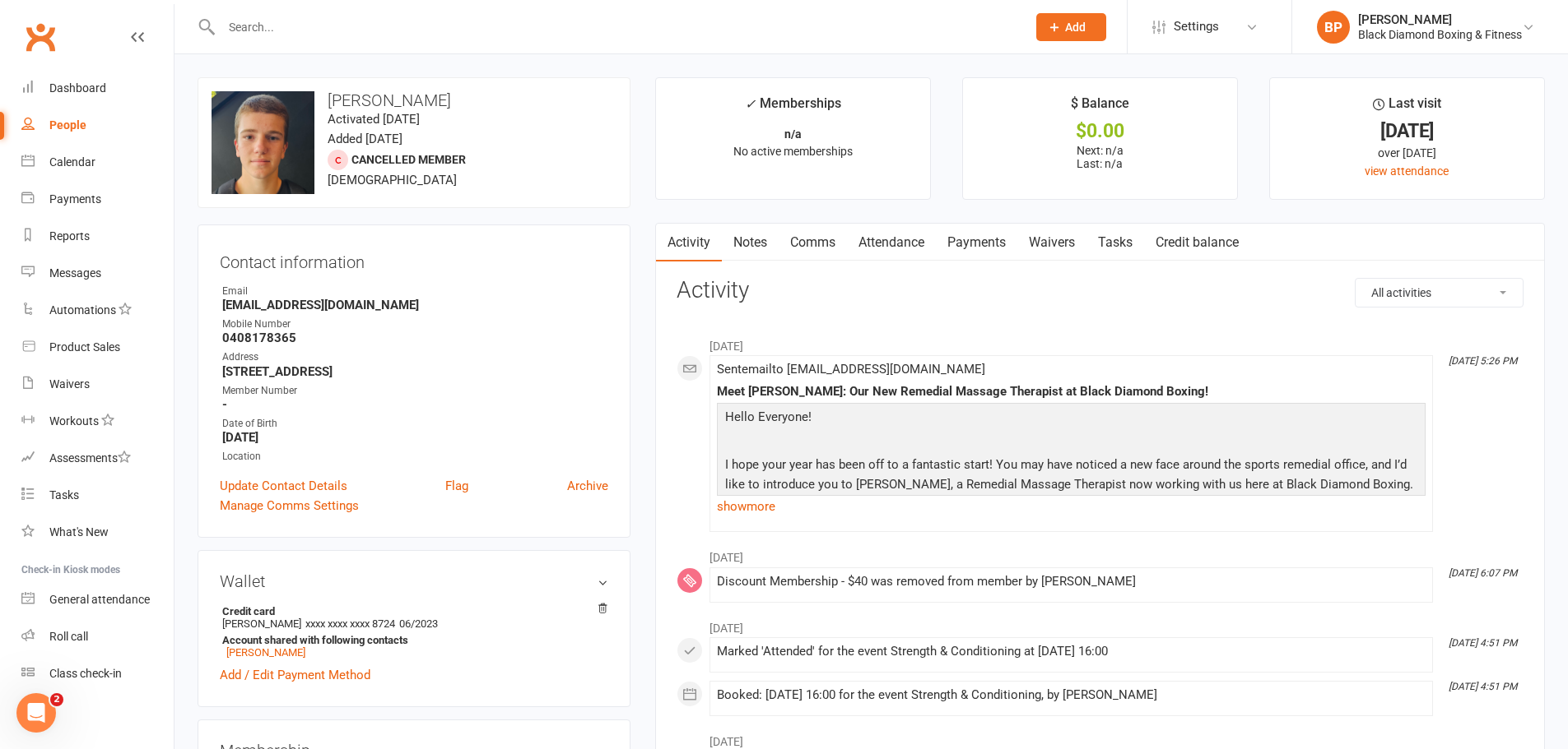
click at [428, 23] on input "text" at bounding box center [615, 28] width 798 height 23
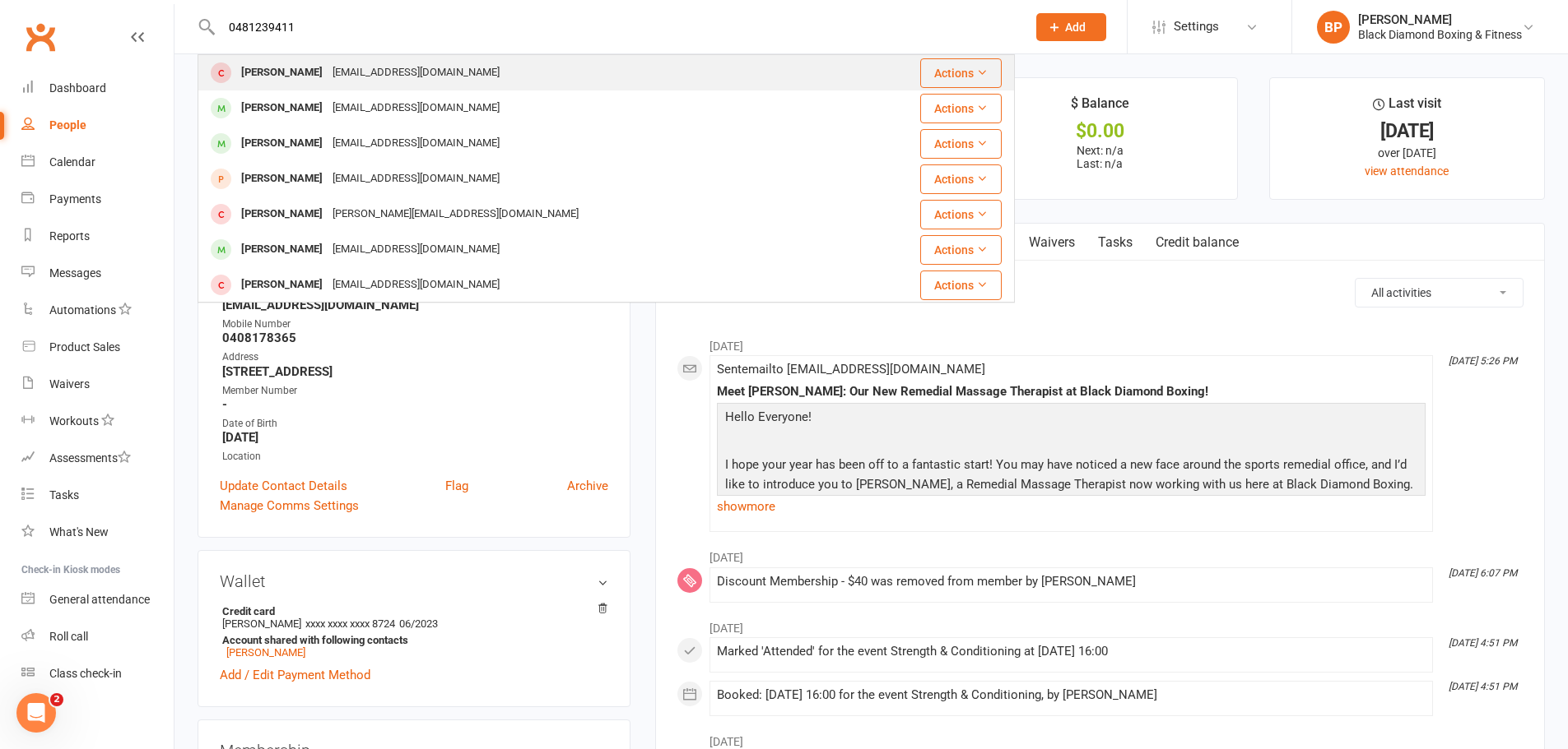
type input "0481239411"
click at [434, 65] on div "[EMAIL_ADDRESS][DOMAIN_NAME]" at bounding box center [416, 72] width 177 height 24
